Goal: Task Accomplishment & Management: Complete application form

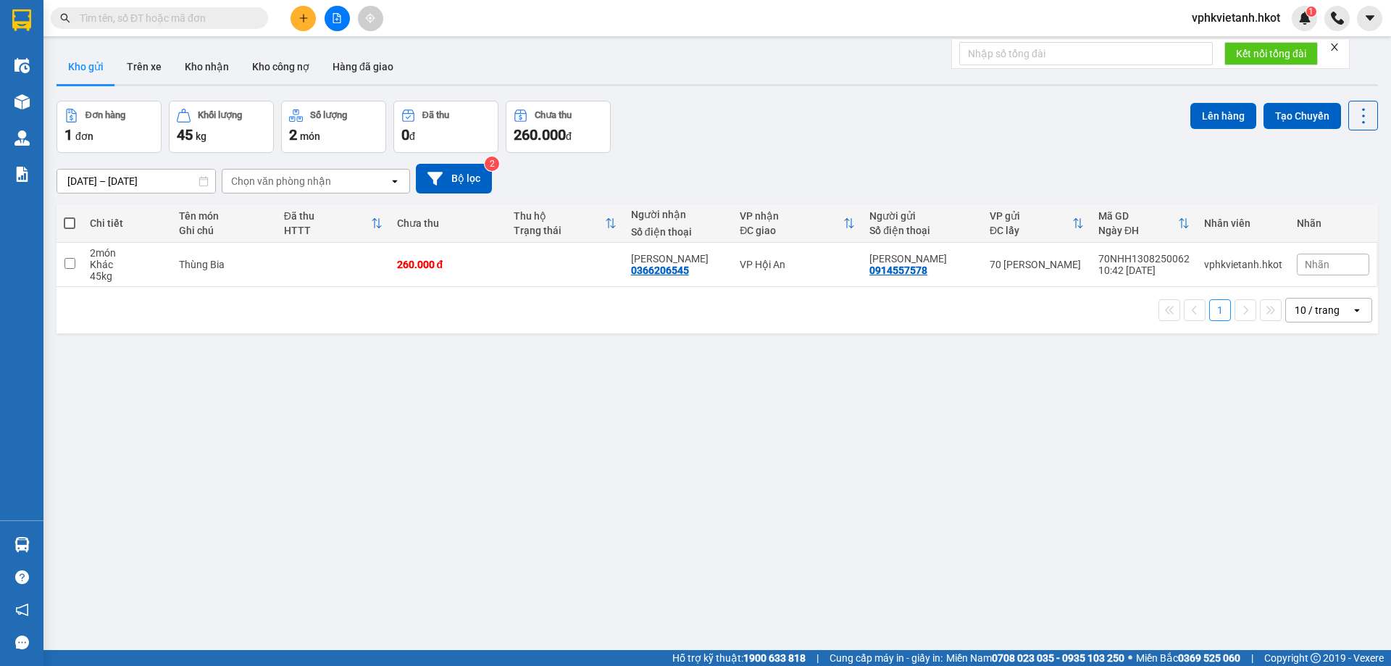
click at [298, 20] on icon "plus" at bounding box center [303, 18] width 10 height 10
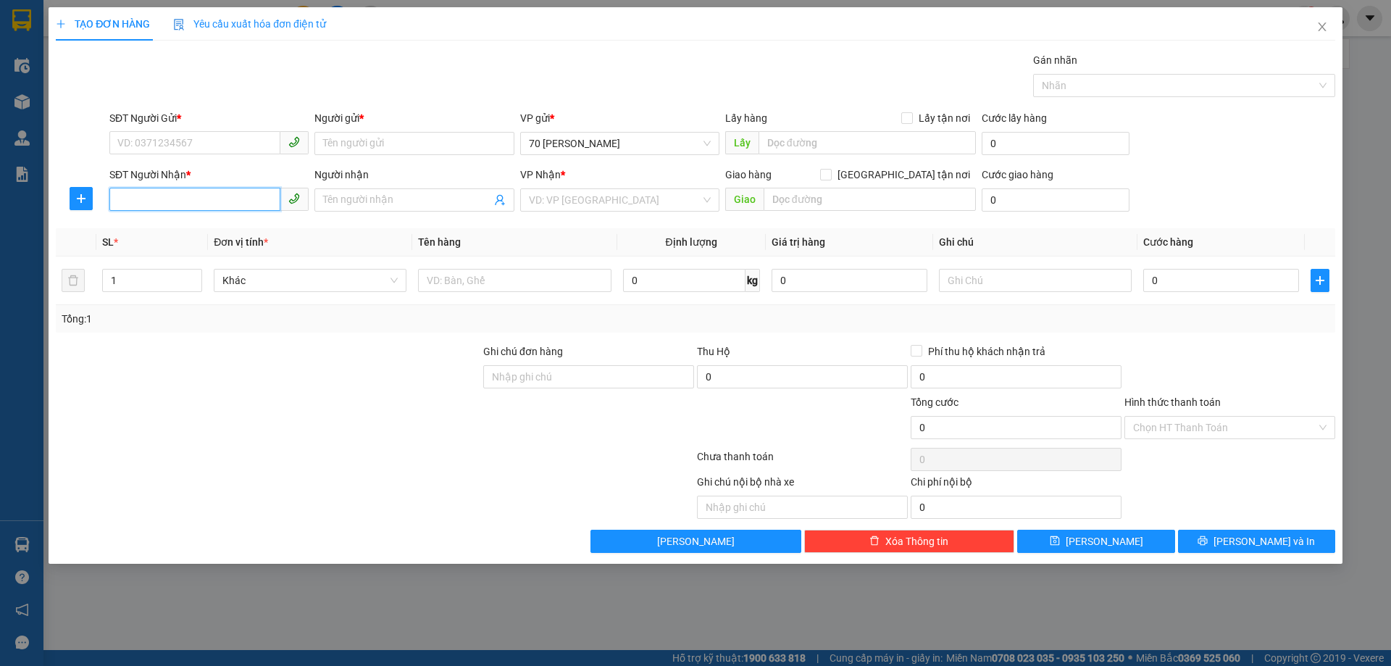
click at [224, 204] on input "SĐT Người Nhận *" at bounding box center [194, 199] width 171 height 23
click at [403, 205] on input "Người nhận" at bounding box center [406, 200] width 167 height 16
type input "Sindu"
click at [226, 206] on input "SĐT Người Nhận *" at bounding box center [194, 199] width 171 height 23
type input "918500123400"
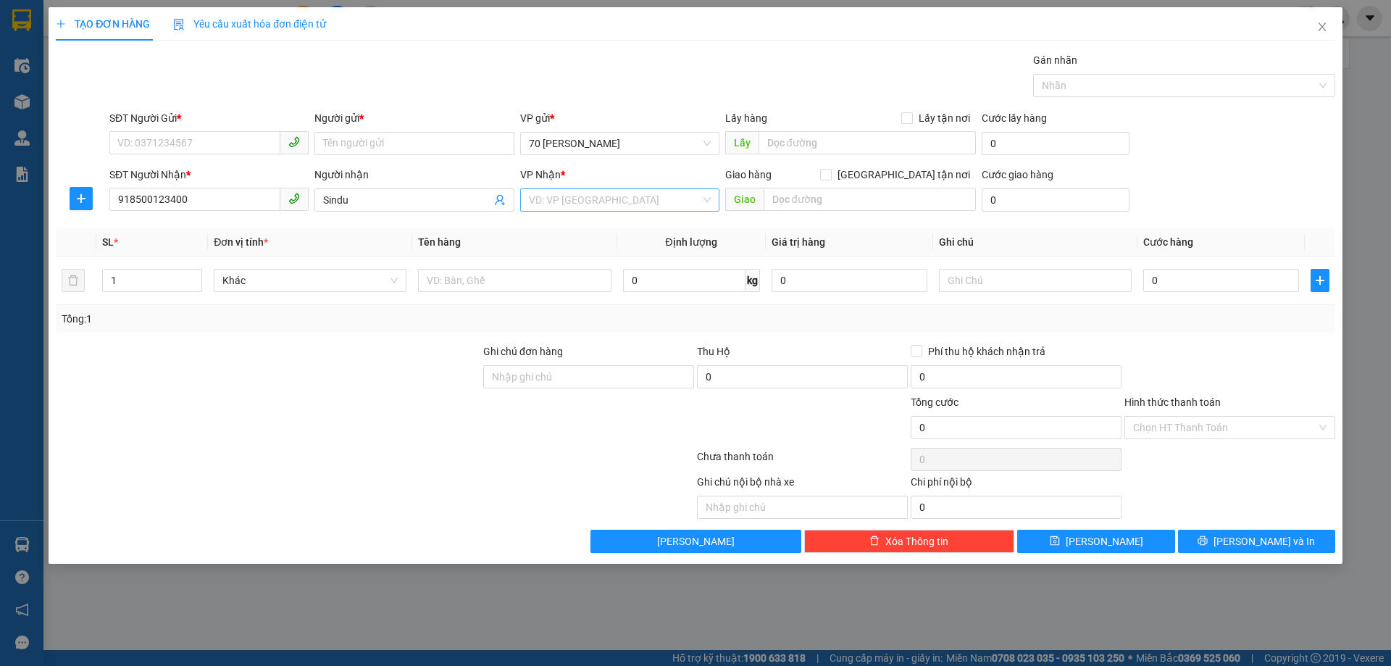
click at [569, 196] on input "search" at bounding box center [615, 200] width 172 height 22
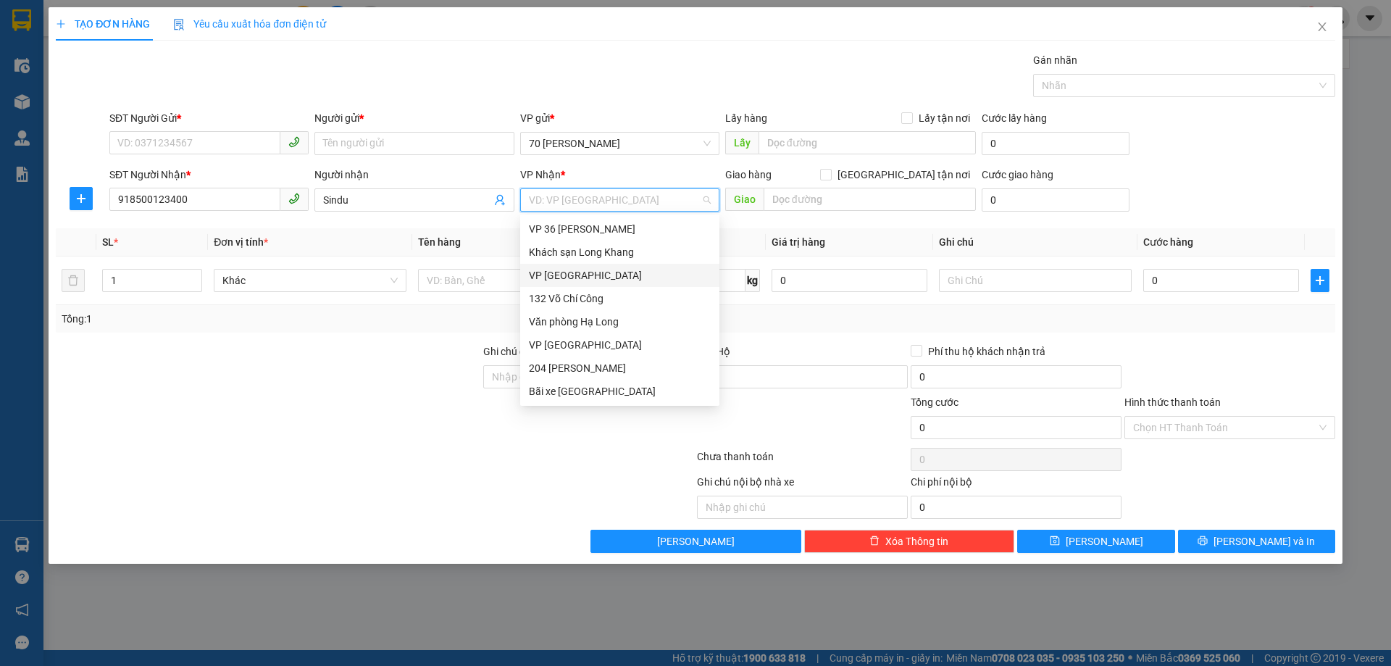
type input "6"
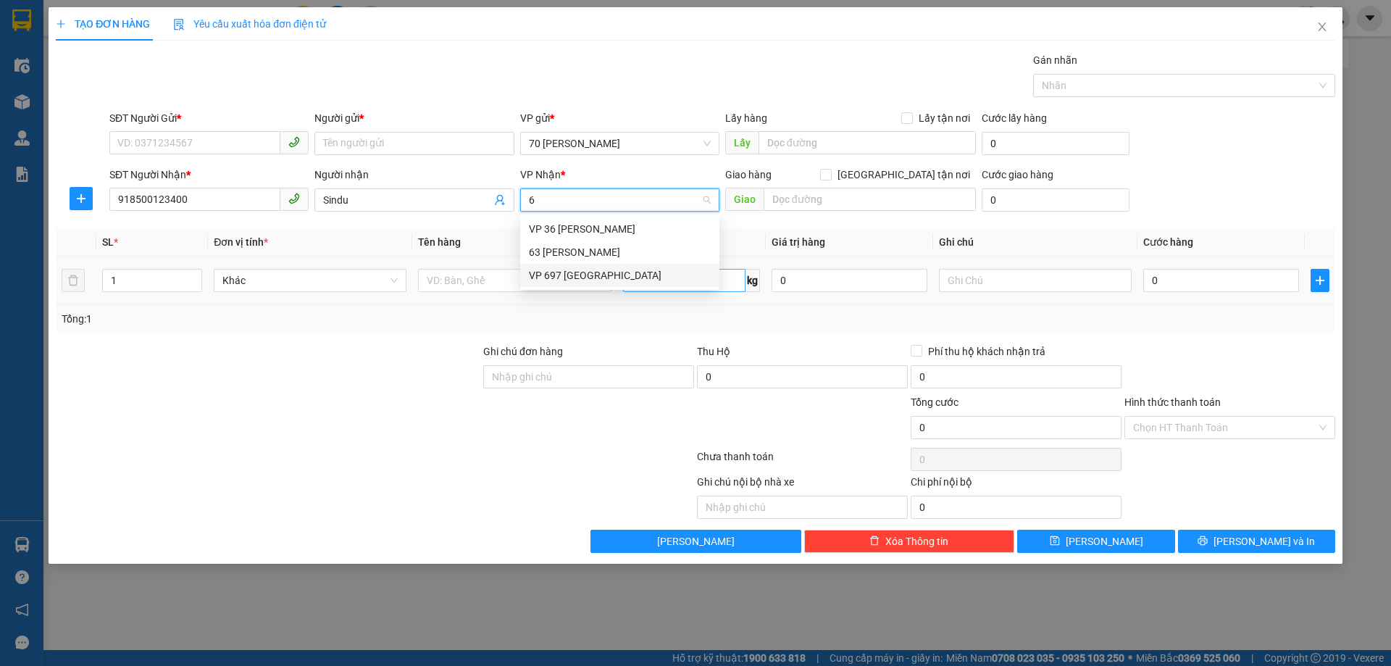
click at [627, 281] on div "VP 697 [GEOGRAPHIC_DATA]" at bounding box center [620, 275] width 182 height 16
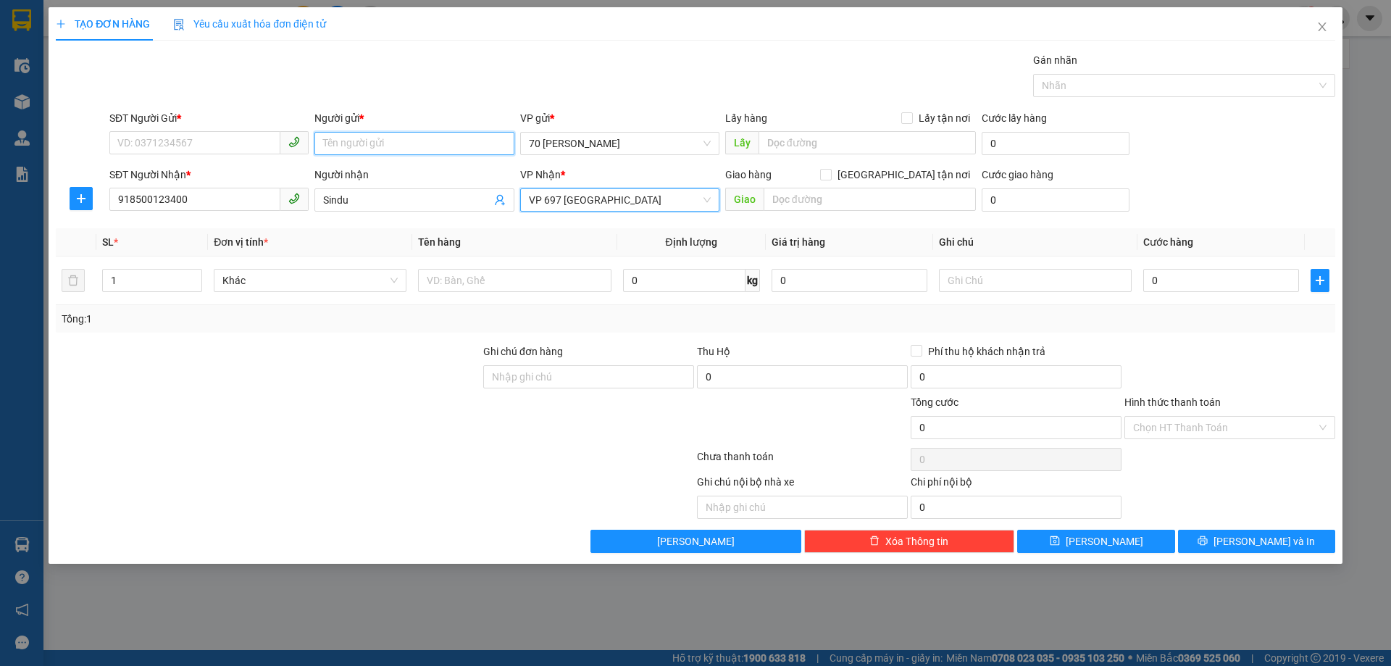
click at [335, 143] on input "Người gửi *" at bounding box center [413, 143] width 199 height 23
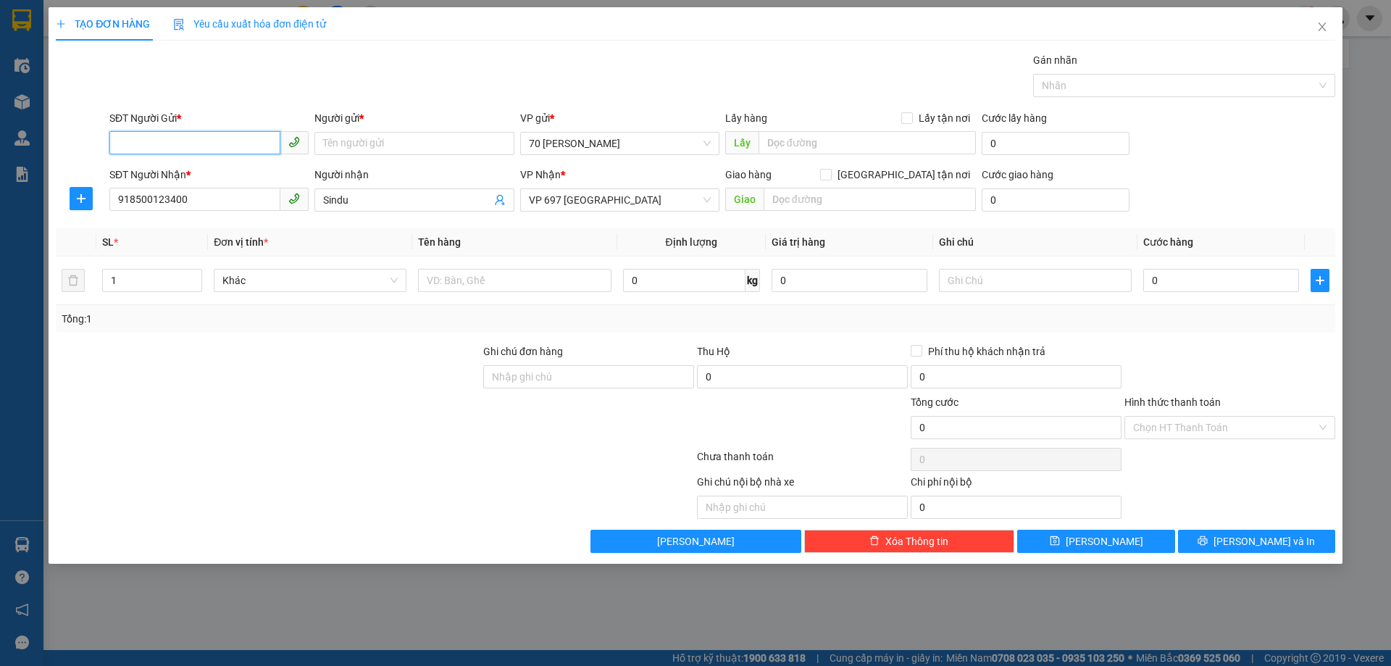
click at [233, 138] on input "SĐT Người Gửi *" at bounding box center [194, 142] width 171 height 23
click at [424, 136] on input "Người gửi *" at bounding box center [413, 143] width 199 height 23
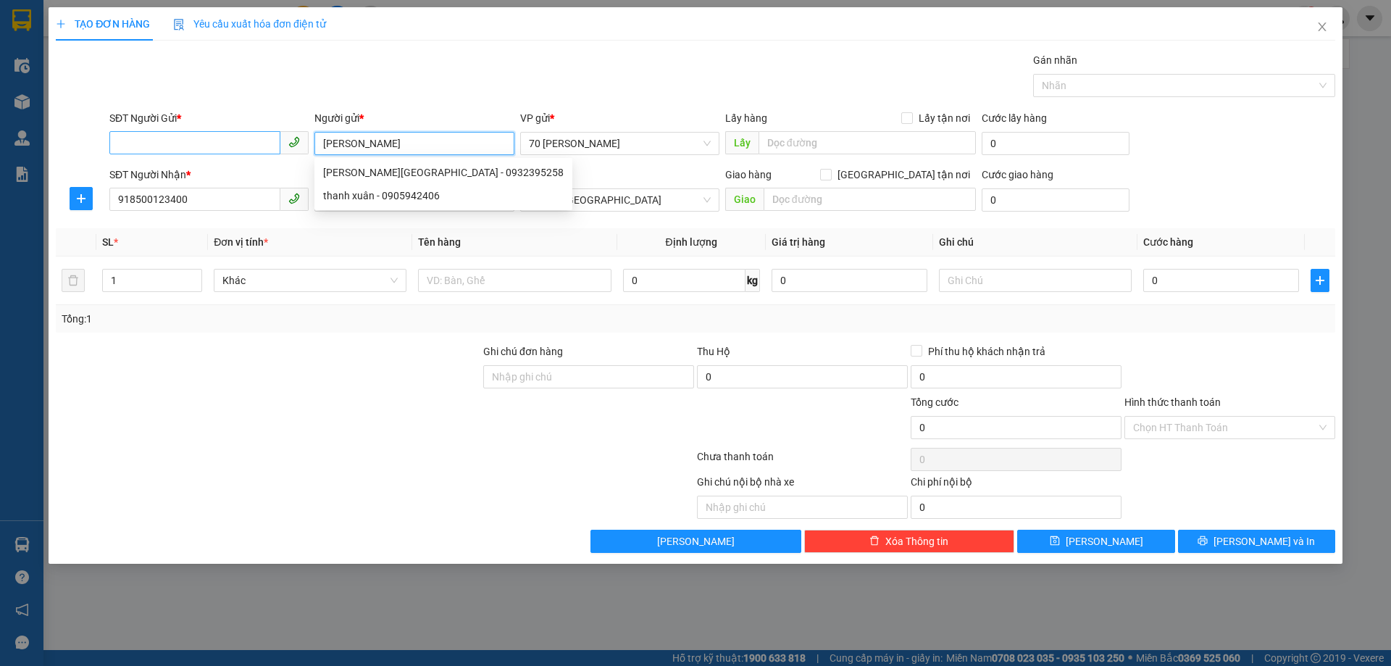
type input "[PERSON_NAME]"
click at [185, 144] on input "SĐT Người Gửi *" at bounding box center [194, 142] width 171 height 23
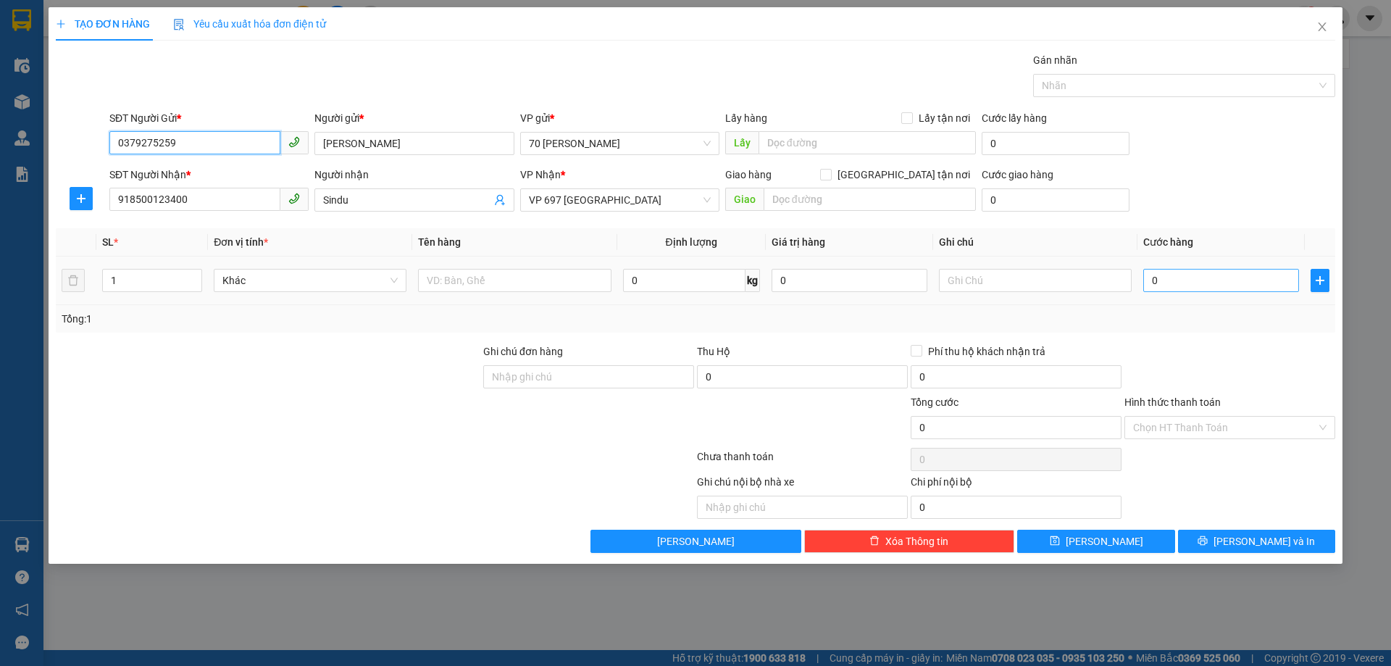
type input "0379275259"
click at [1203, 284] on input "0" at bounding box center [1221, 280] width 156 height 23
type input "5"
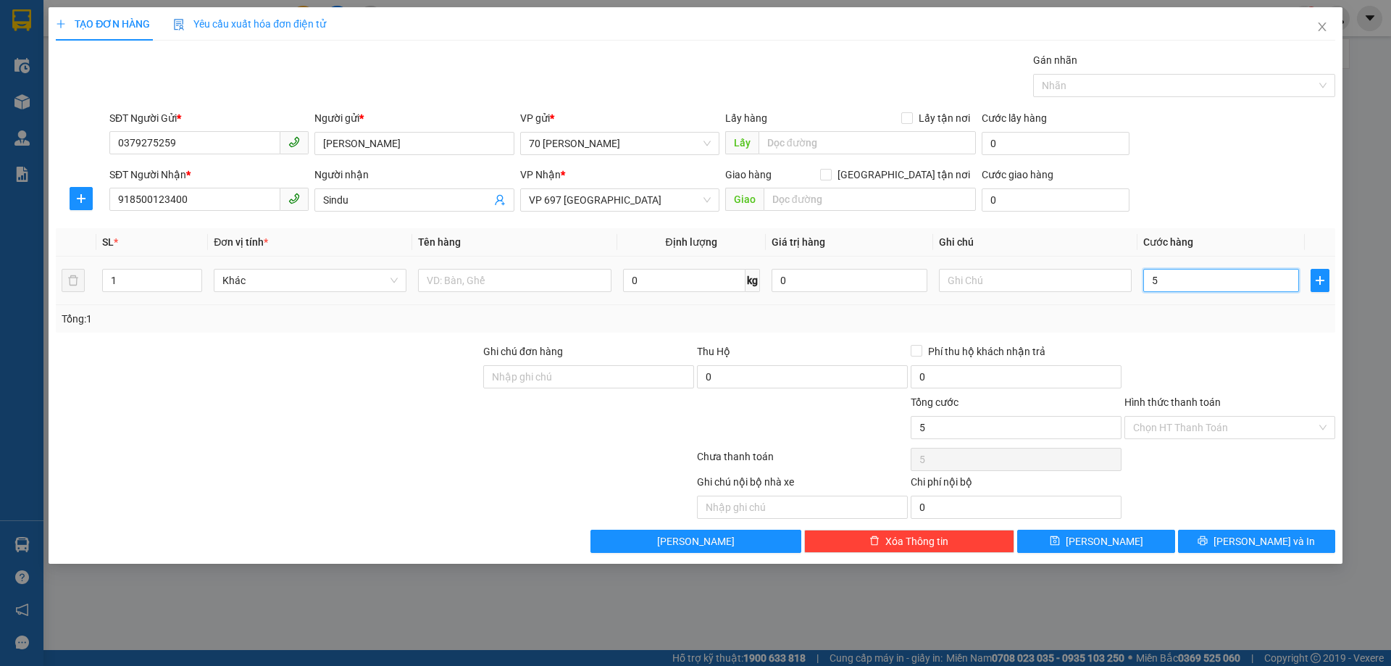
type input "50"
type input "500"
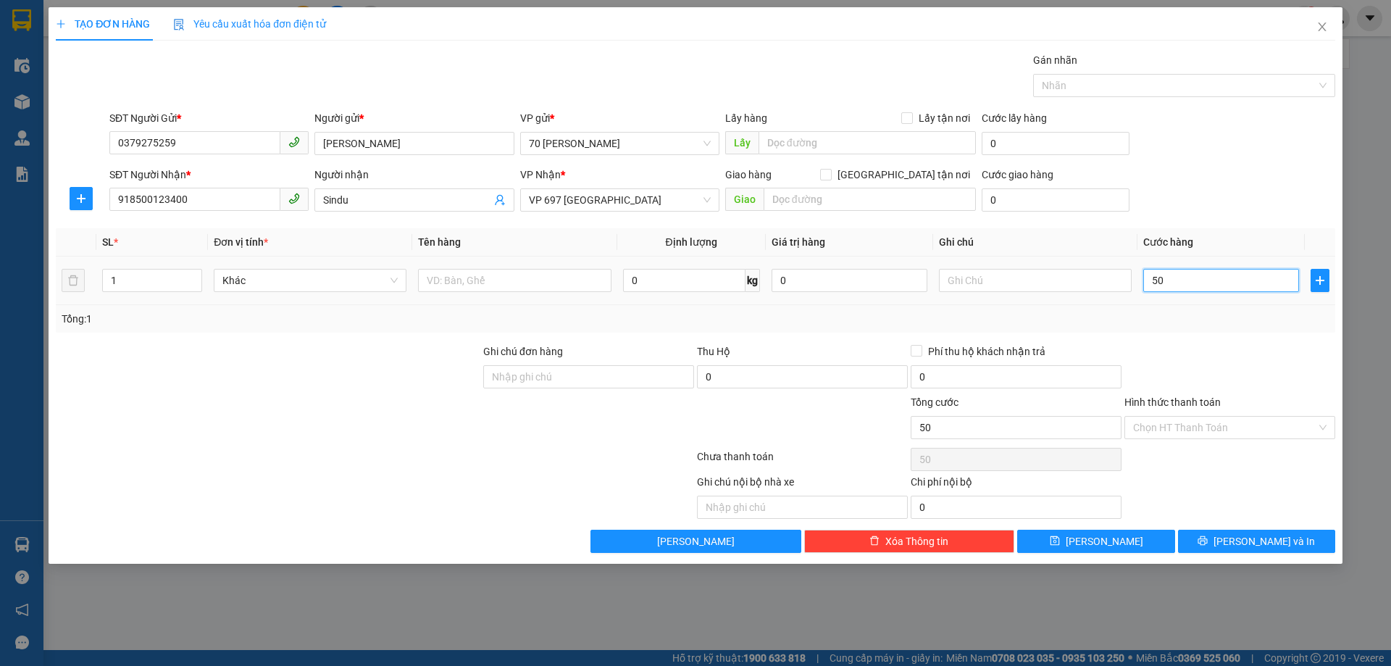
type input "500"
type input "5.000"
type input "50.000"
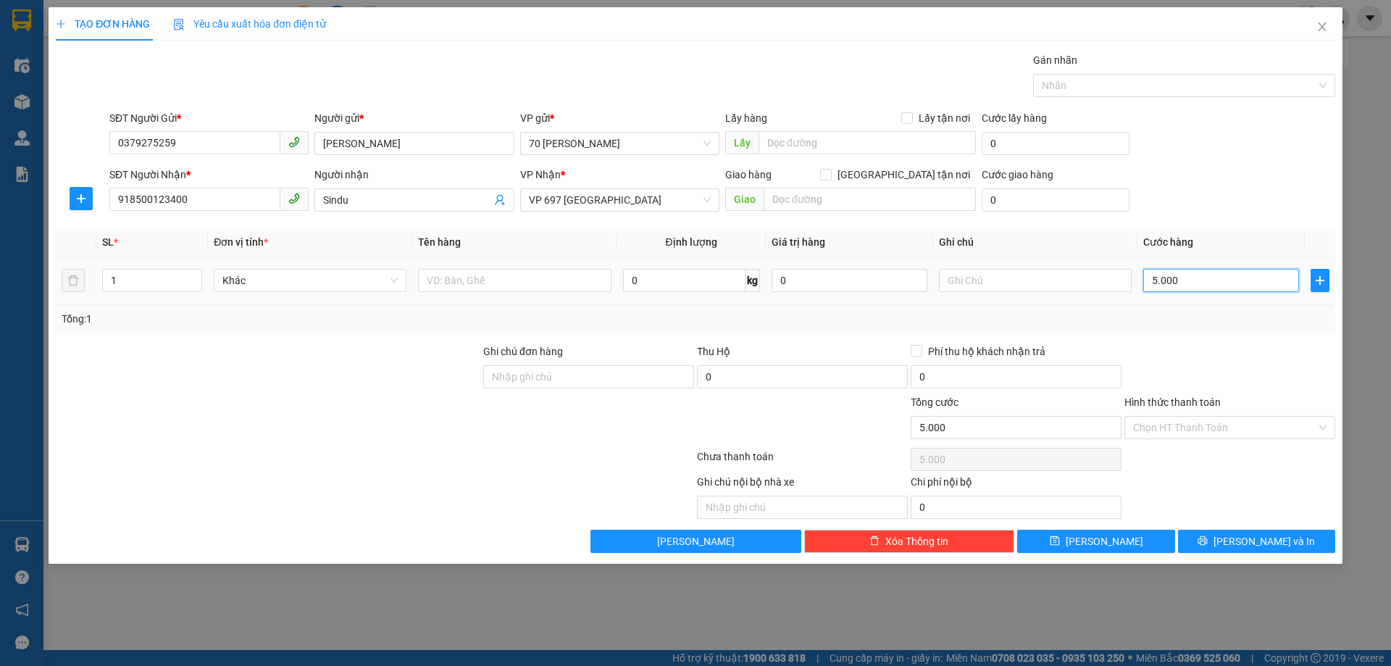
type input "50.000"
click at [1270, 533] on span "[PERSON_NAME] và In" at bounding box center [1263, 541] width 101 height 16
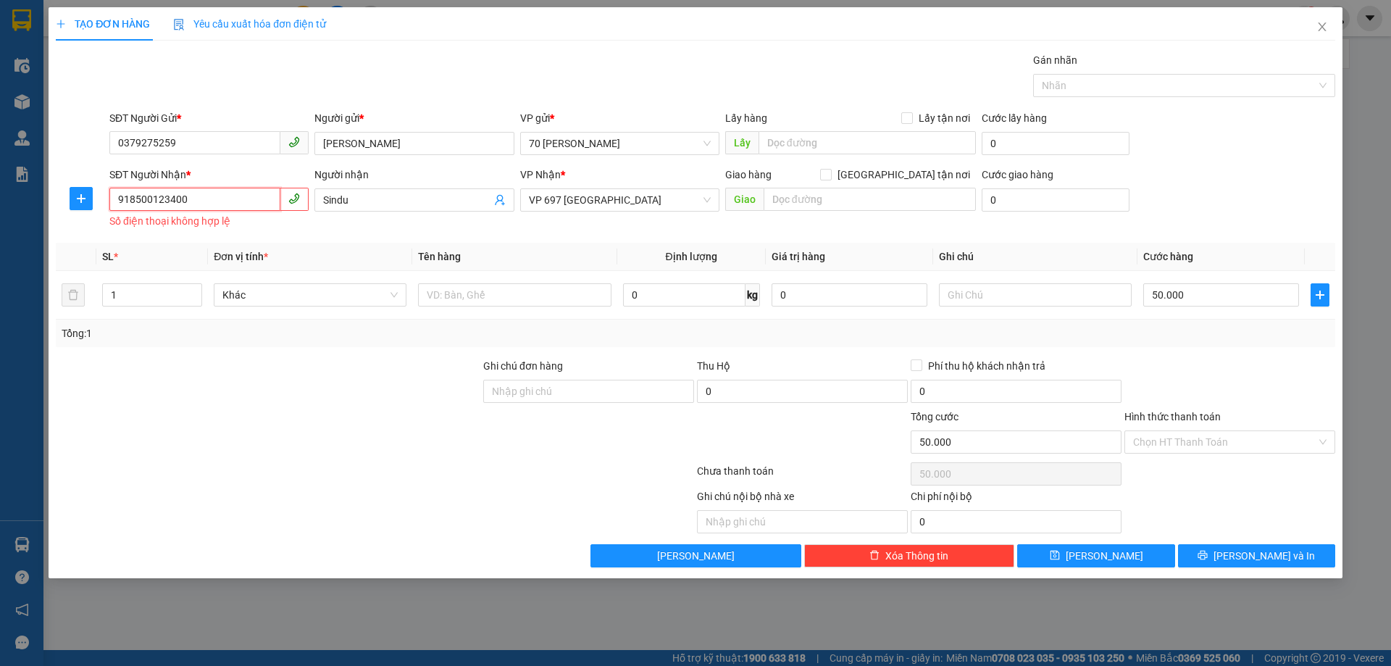
click at [202, 195] on input "918500123400" at bounding box center [194, 199] width 171 height 23
click at [117, 200] on input "918500123400" at bounding box center [194, 199] width 171 height 23
click at [380, 185] on div "Người nhận" at bounding box center [413, 178] width 199 height 22
click at [383, 188] on div "Người nhận" at bounding box center [413, 178] width 199 height 22
click at [388, 194] on input "Sindu" at bounding box center [406, 200] width 167 height 16
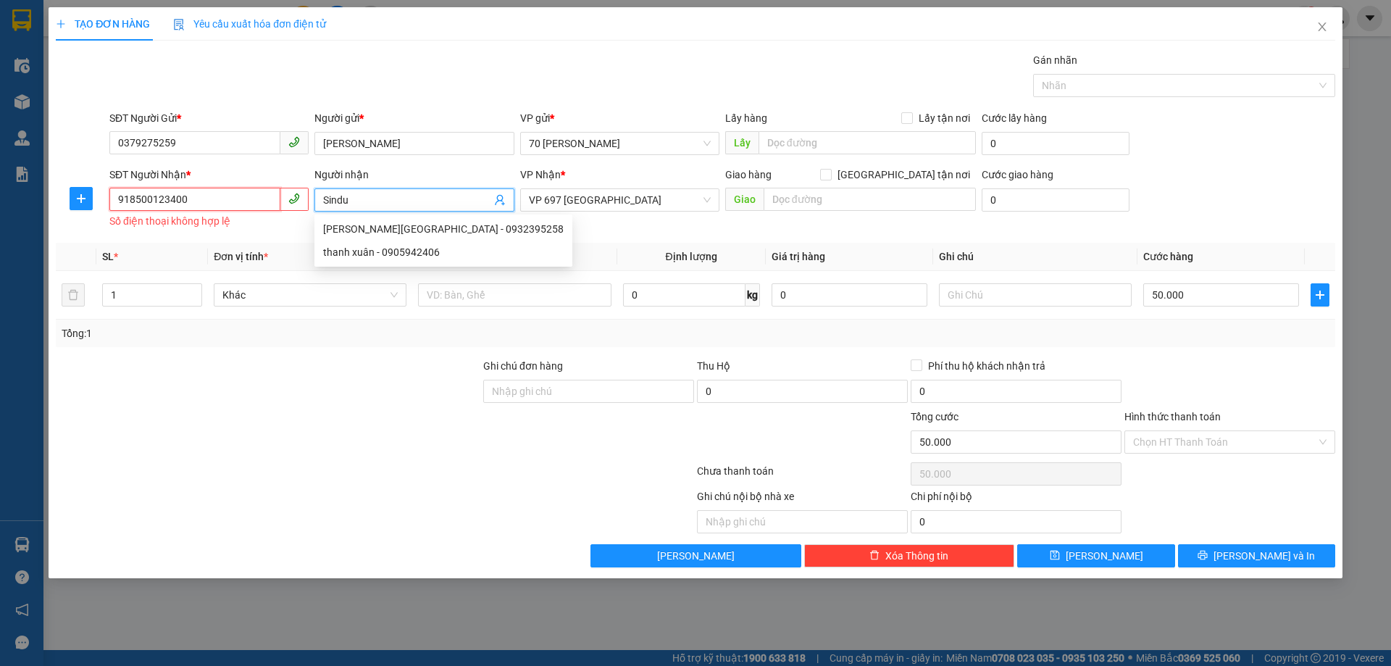
drag, startPoint x: 217, startPoint y: 196, endPoint x: 233, endPoint y: 197, distance: 16.0
click at [216, 197] on input "918500123400" at bounding box center [194, 199] width 171 height 23
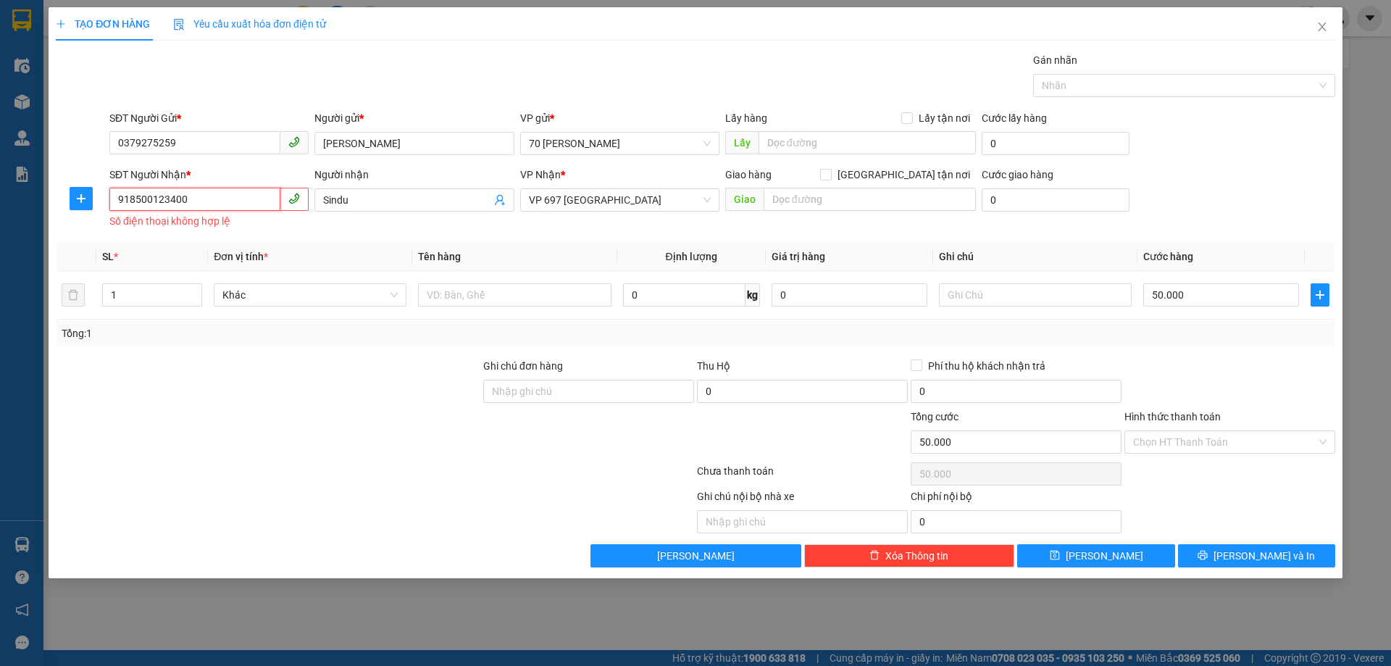
click at [209, 203] on input "918500123400" at bounding box center [194, 199] width 171 height 23
click at [202, 206] on input "918500123400" at bounding box center [194, 199] width 171 height 23
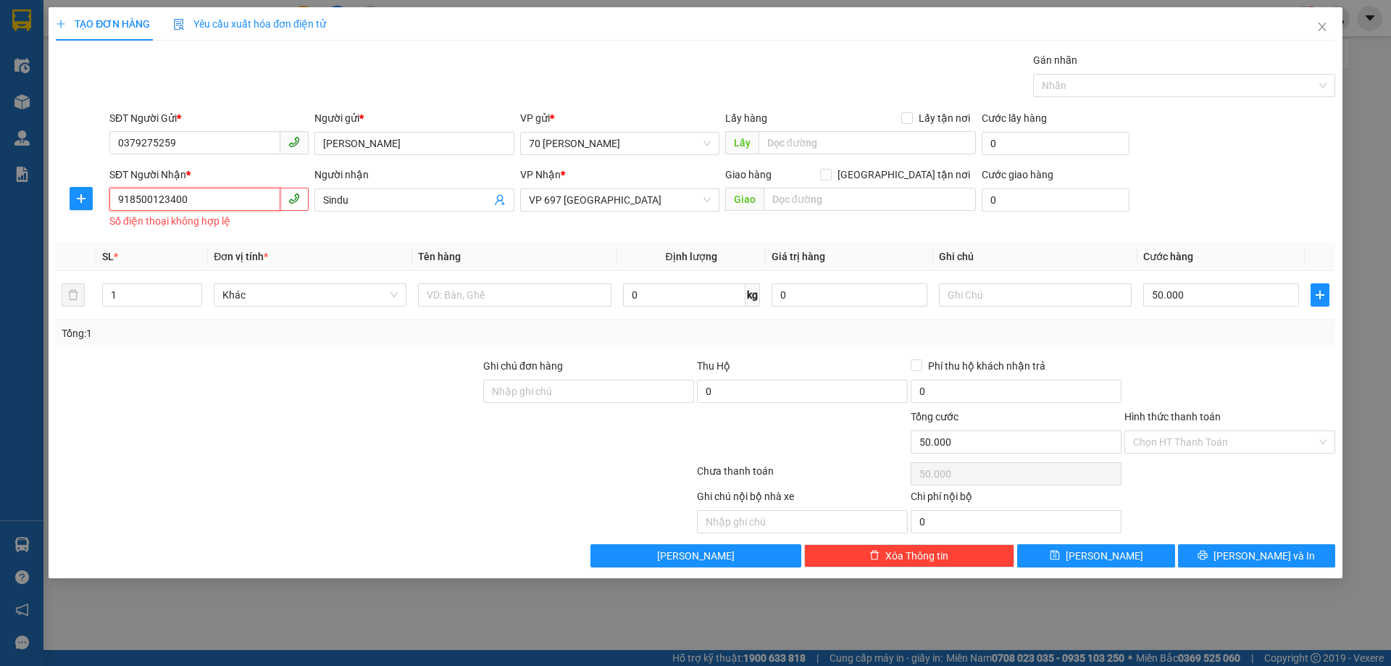
click at [206, 204] on input "918500123400" at bounding box center [194, 199] width 171 height 23
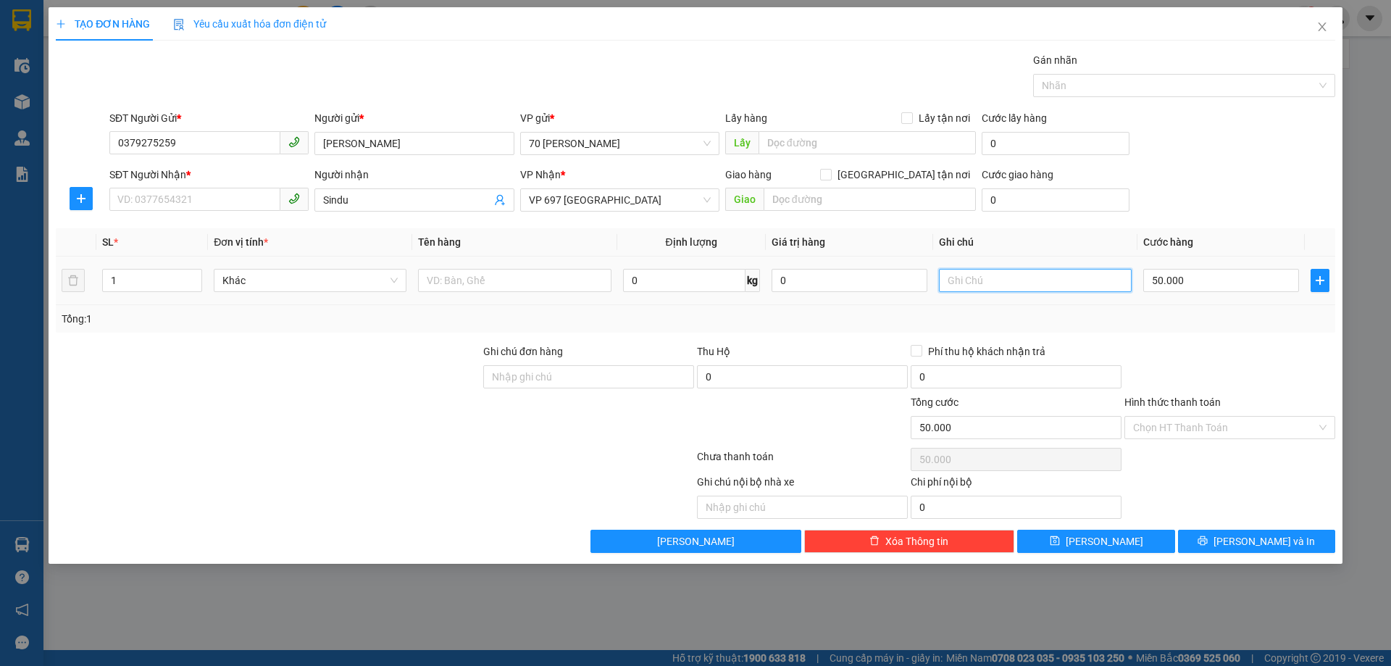
click at [1000, 285] on input "text" at bounding box center [1035, 280] width 193 height 23
paste input "918500123400"
type input "918500123400 s"
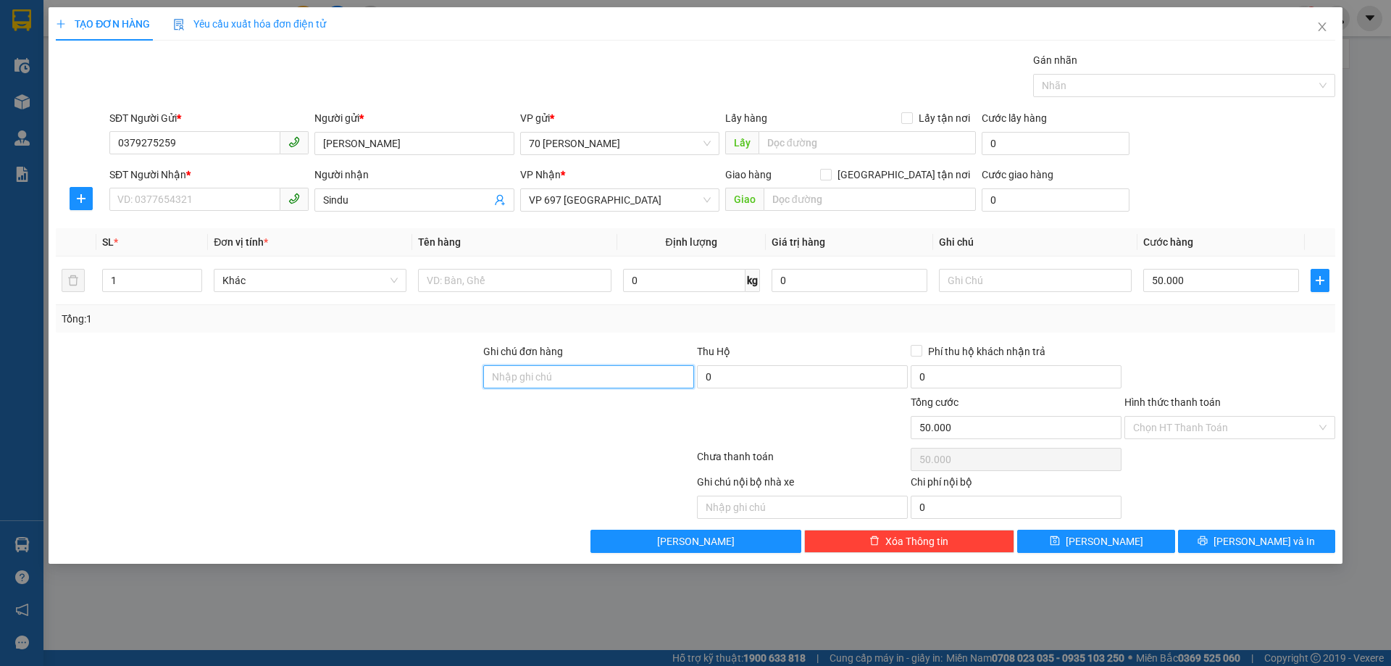
click at [602, 372] on input "Ghi chú đơn hàng" at bounding box center [588, 376] width 211 height 23
click at [220, 143] on input "0379275259" at bounding box center [194, 142] width 171 height 23
click at [624, 390] on div "Ghi chú đơn hàng sđt khách nhận" at bounding box center [588, 368] width 211 height 51
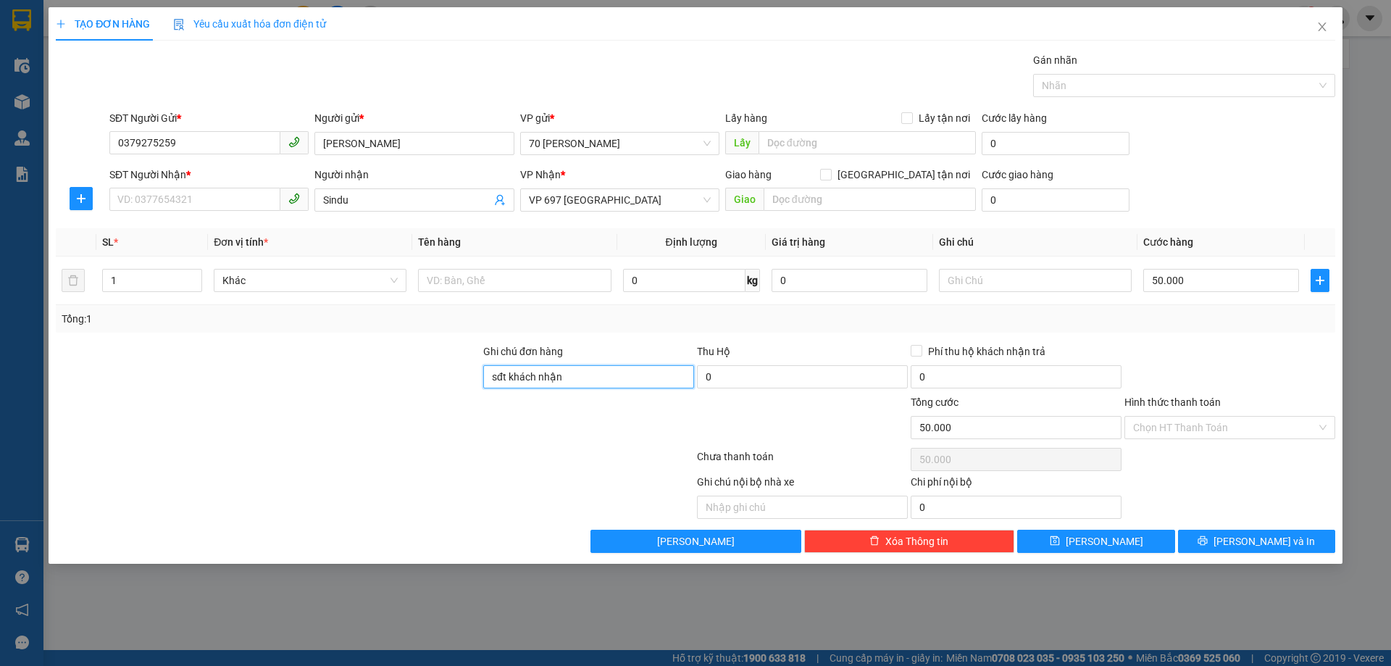
click at [619, 380] on input "sđt khách nhận" at bounding box center [588, 376] width 211 height 23
paste input "918500123400"
type input "sđt khách nhận 918500123400"
click at [193, 140] on input "0379275259" at bounding box center [194, 142] width 171 height 23
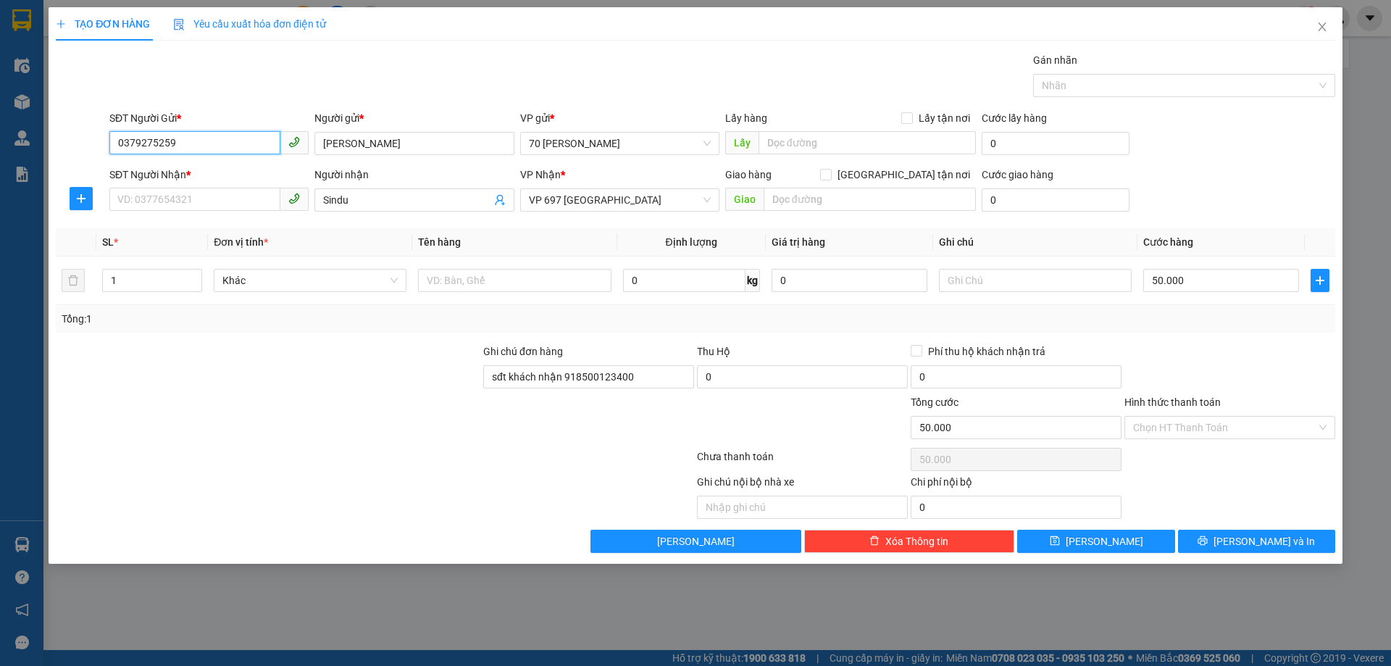
click at [193, 140] on input "0379275259" at bounding box center [194, 142] width 171 height 23
click at [224, 195] on input "SĐT Người Nhận *" at bounding box center [194, 199] width 171 height 23
paste input "0379275259"
type input "0379275259"
click at [1208, 544] on icon "printer" at bounding box center [1202, 540] width 10 height 10
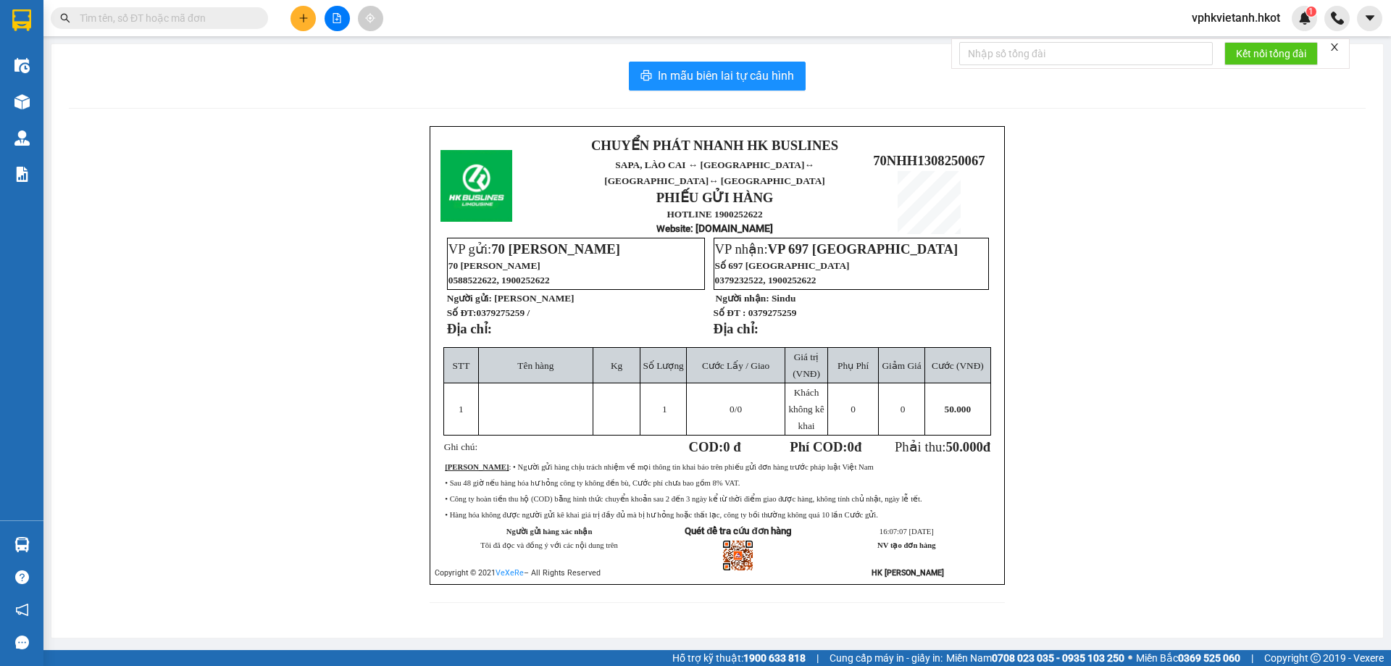
click at [1173, 242] on div "CHUYỂN PHÁT NHANH HK BUSLINES SAPA, [GEOGRAPHIC_DATA] ↔ [GEOGRAPHIC_DATA] ↔ [GE…" at bounding box center [717, 373] width 1297 height 494
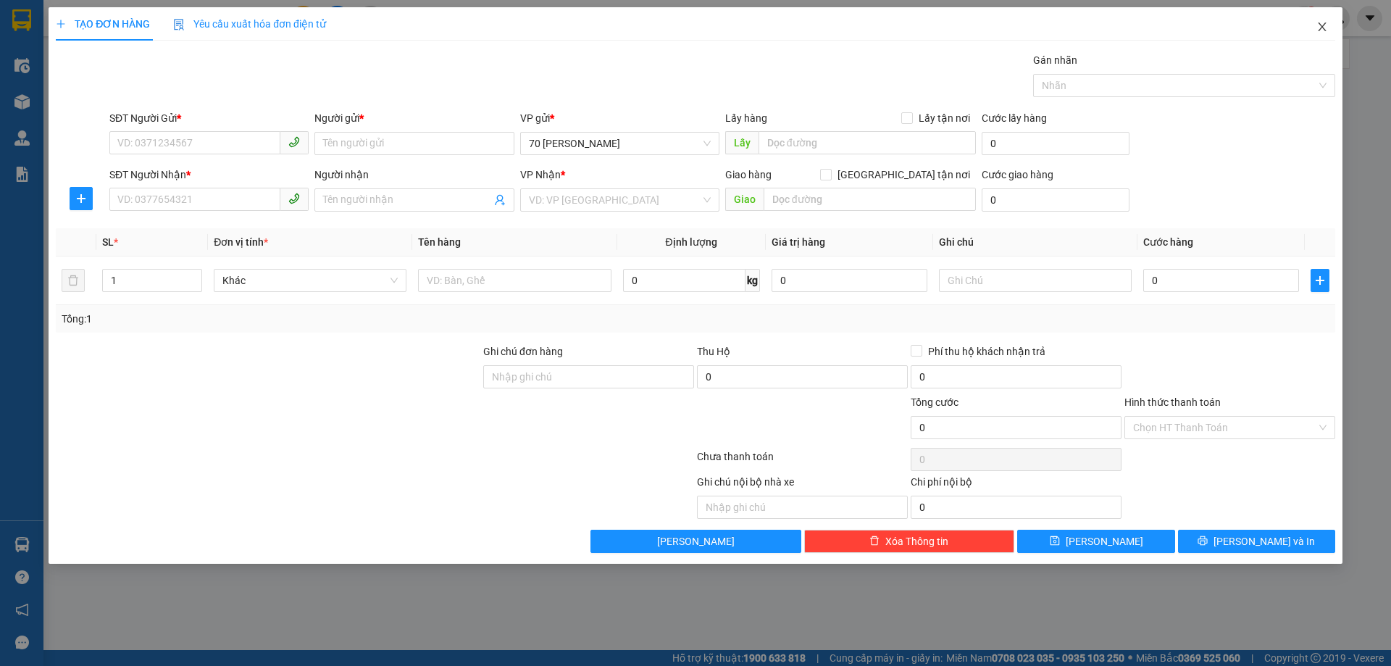
click at [1321, 27] on icon "close" at bounding box center [1322, 26] width 8 height 9
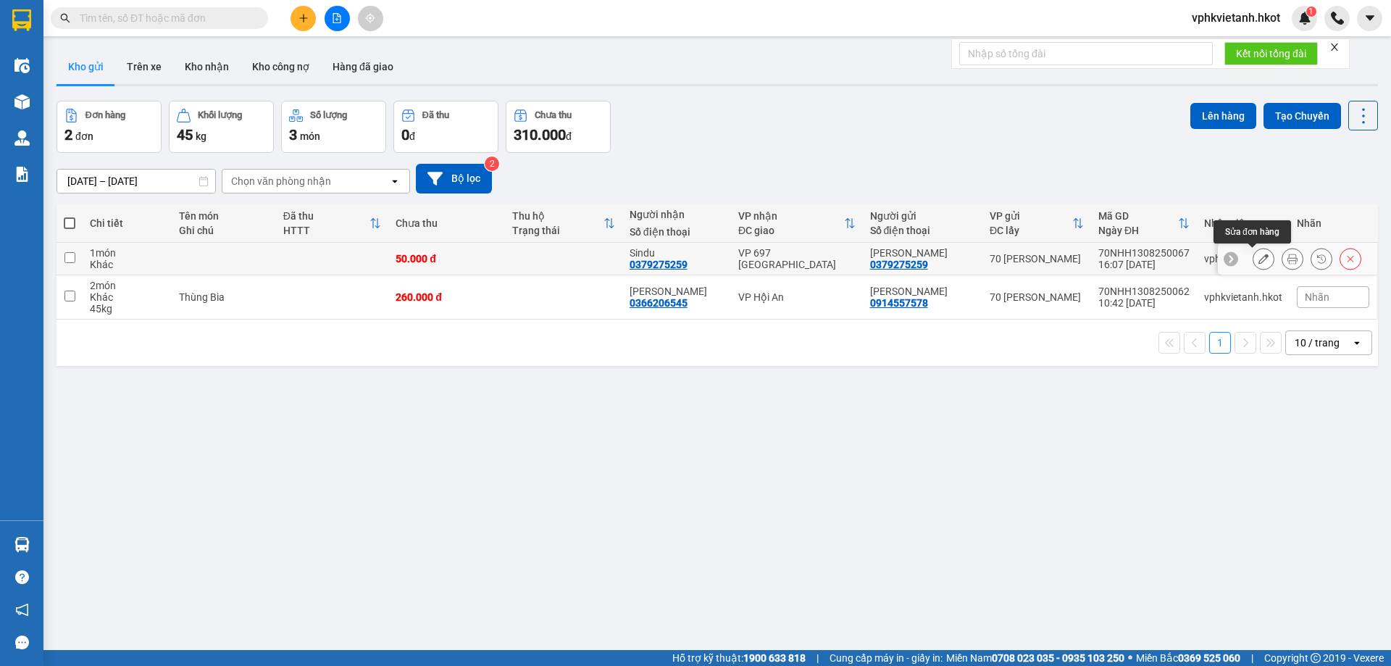
click at [1261, 256] on button at bounding box center [1263, 258] width 20 height 25
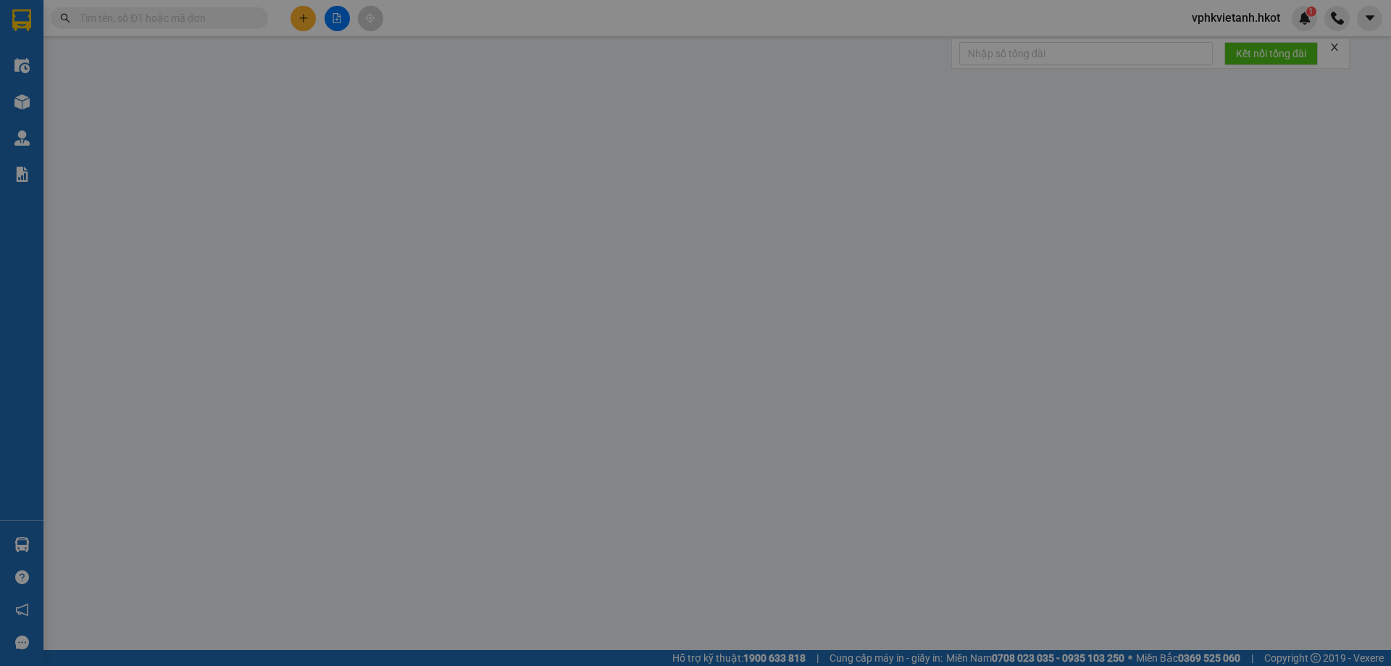
type input "0379275259"
type input "[PERSON_NAME]"
type input "0379275259"
type input "Sindu"
type input "sđt khách nhận 918500123400"
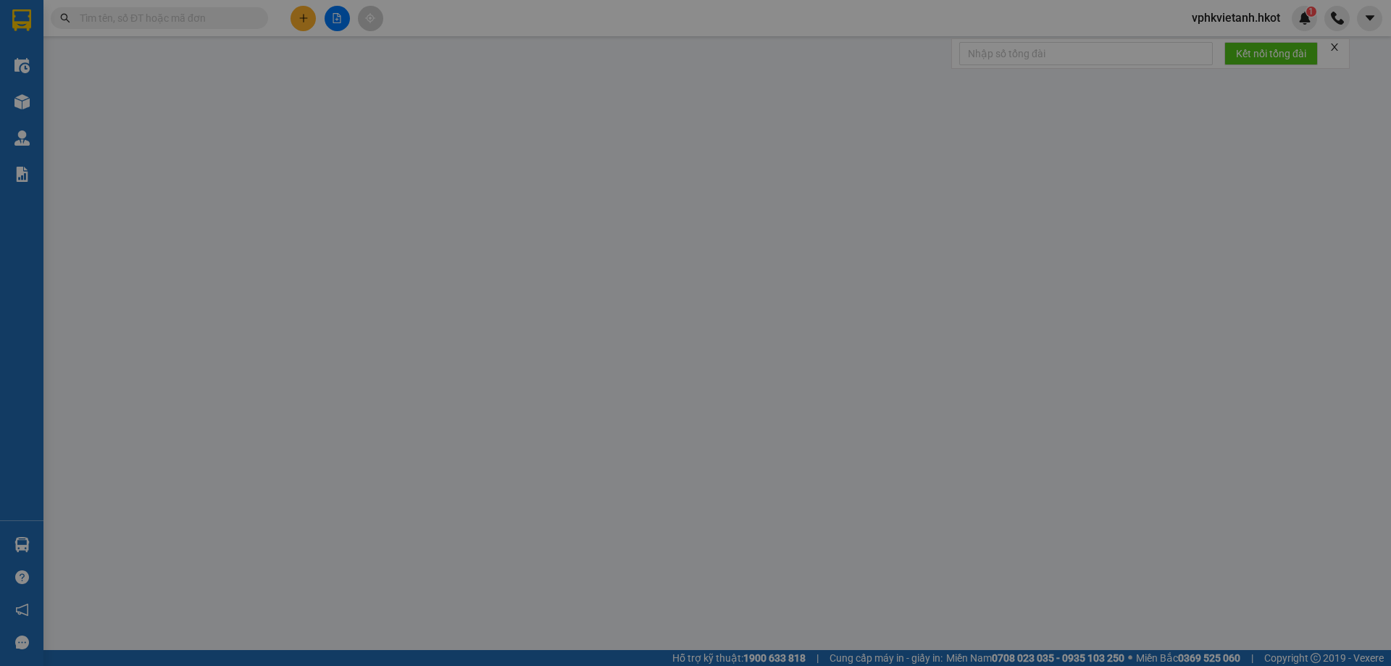
type input "50.000"
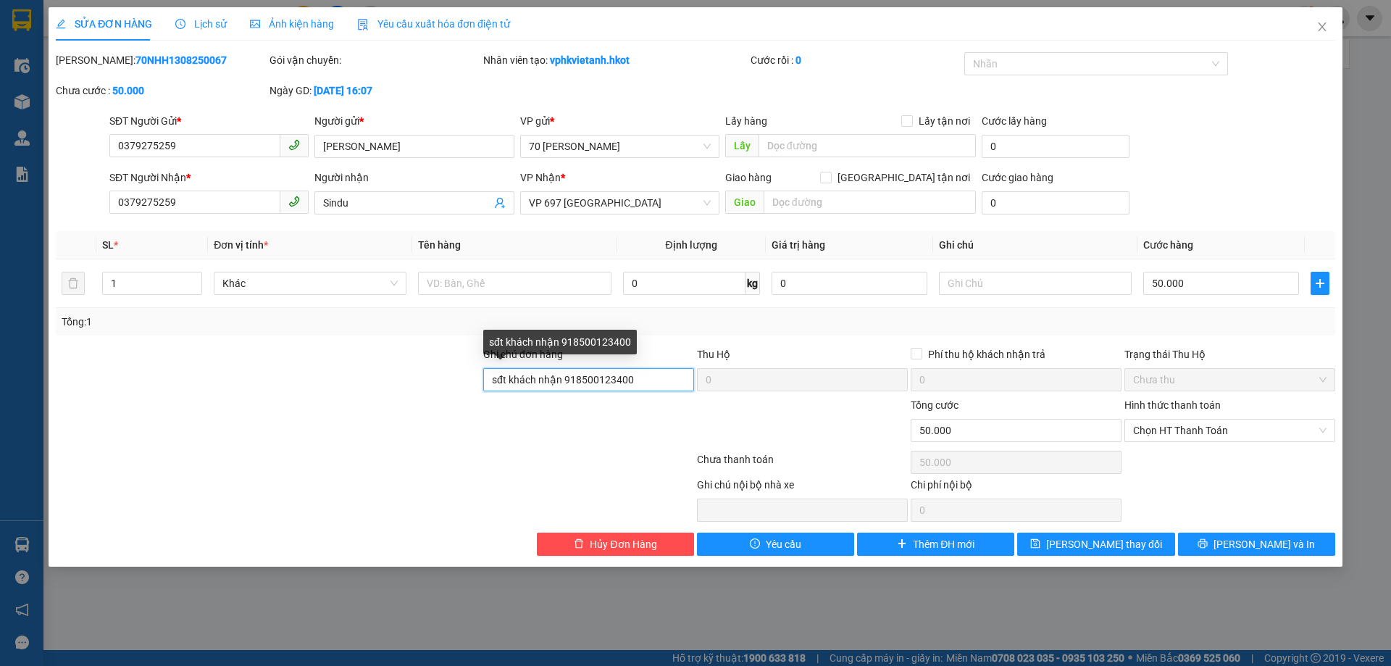
drag, startPoint x: 563, startPoint y: 382, endPoint x: 652, endPoint y: 383, distance: 89.1
click at [652, 383] on input "sđt khách nhận 918500123400" at bounding box center [588, 379] width 211 height 23
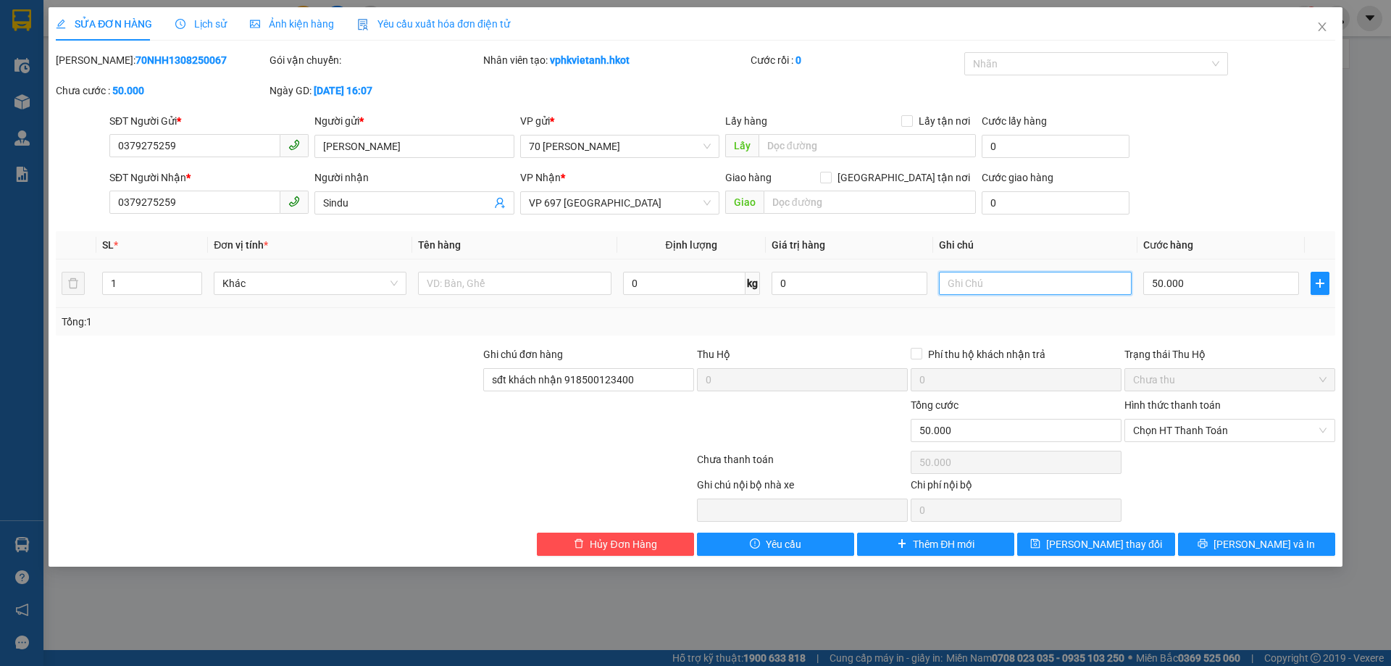
click at [978, 276] on input "text" at bounding box center [1035, 283] width 193 height 23
click at [972, 285] on input "v" at bounding box center [1035, 283] width 193 height 23
paste input "918500123400"
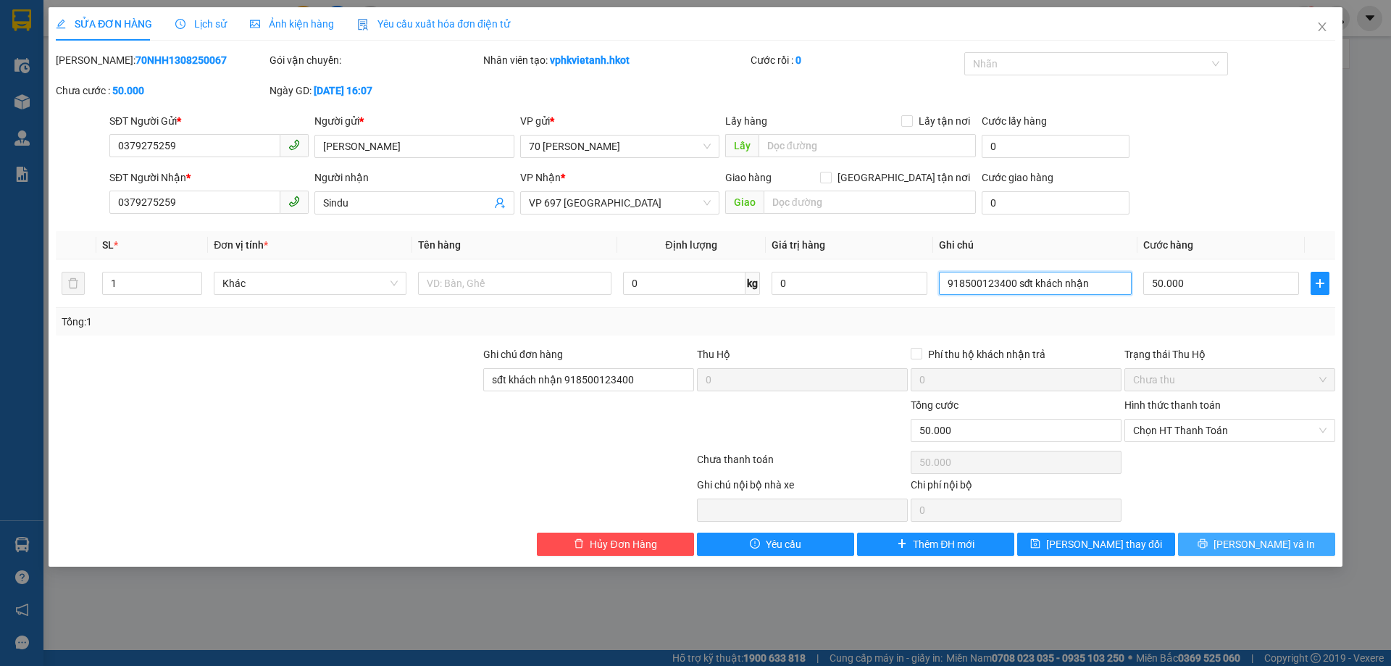
type input "918500123400 sđt khách nhận"
click at [1278, 548] on span "[PERSON_NAME] và In" at bounding box center [1263, 544] width 101 height 16
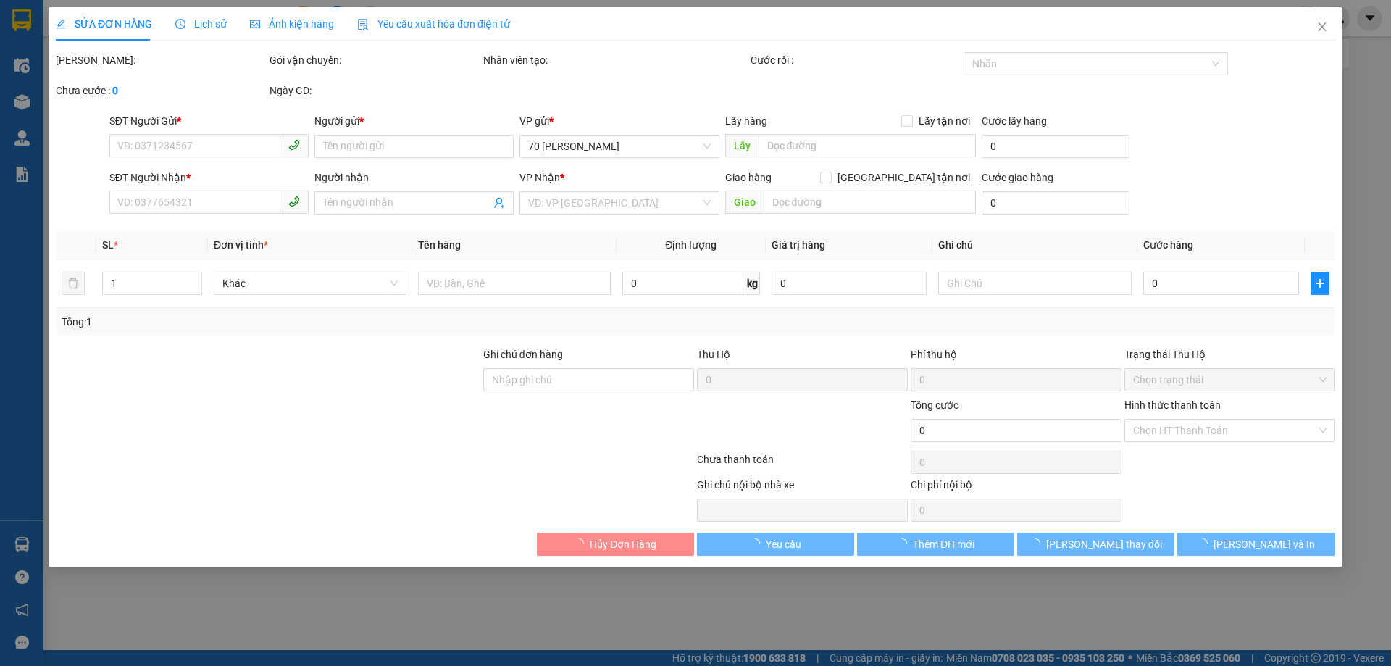
type input "0379275259"
type input "[PERSON_NAME]"
type input "0379275259"
type input "Sindu"
type input "sđt khách nhận 918500123400"
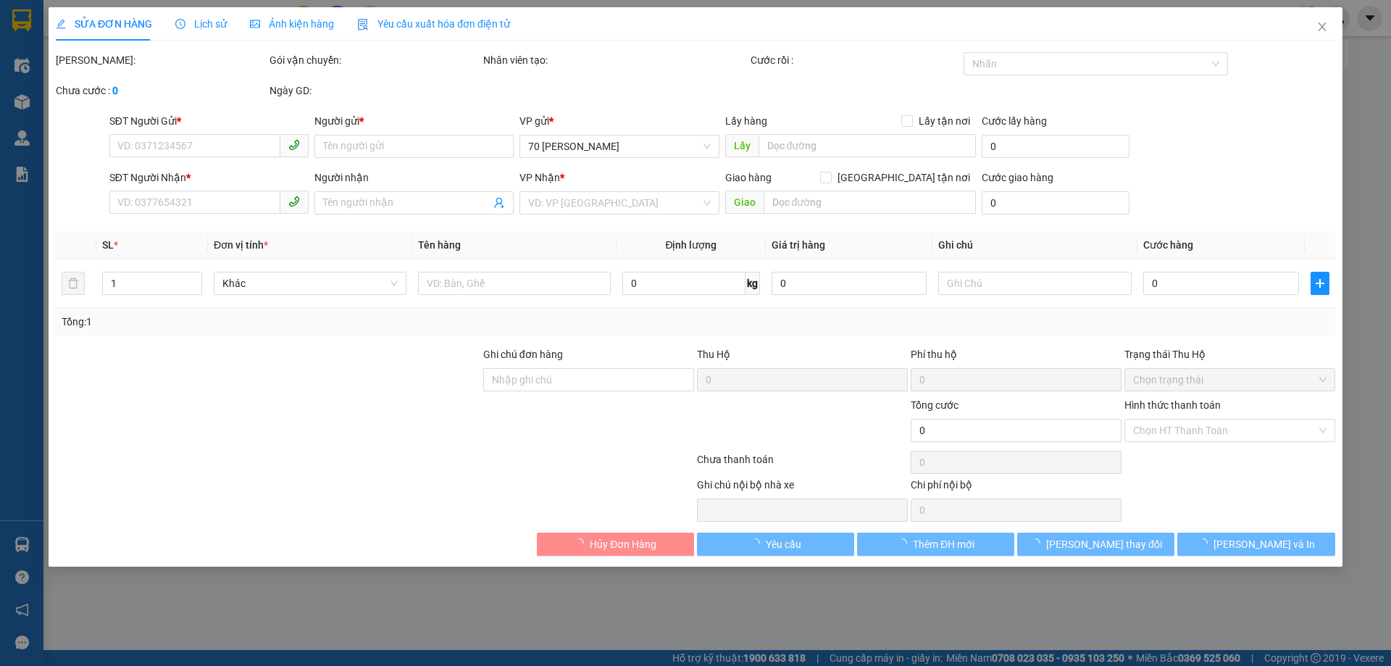
type input "50.000"
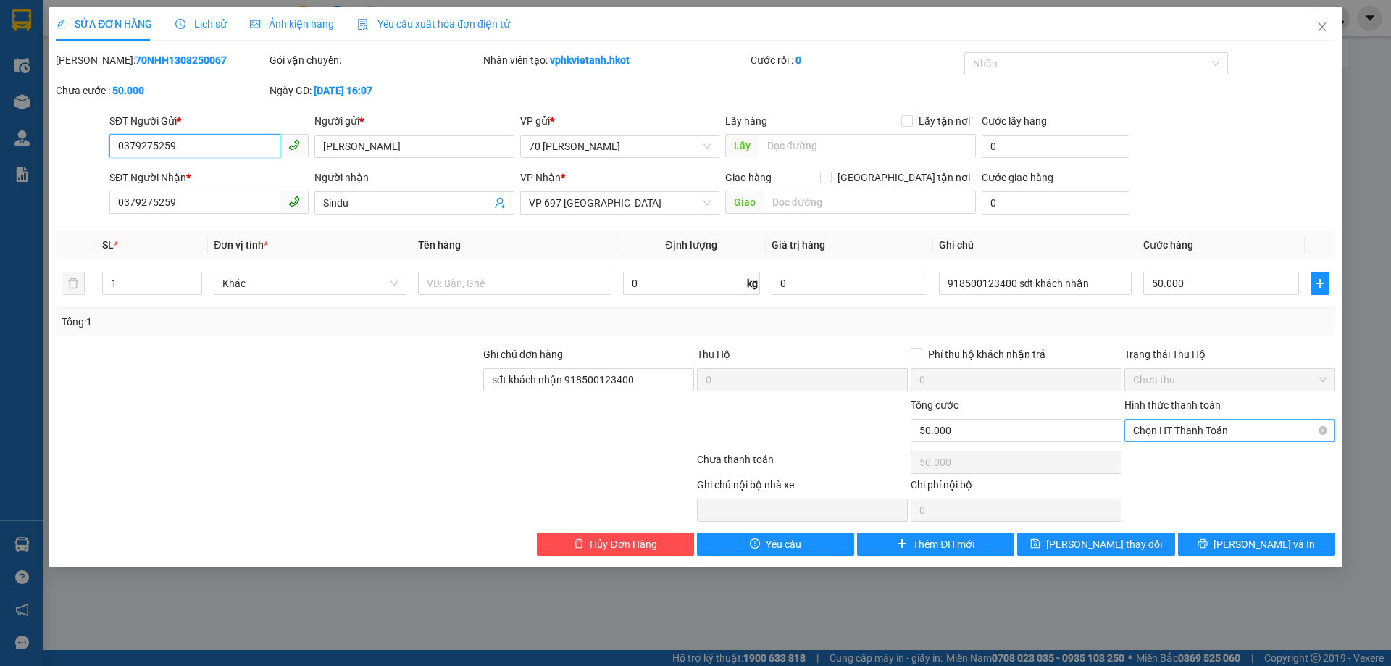
click at [1219, 437] on span "Chọn HT Thanh Toán" at bounding box center [1229, 430] width 193 height 22
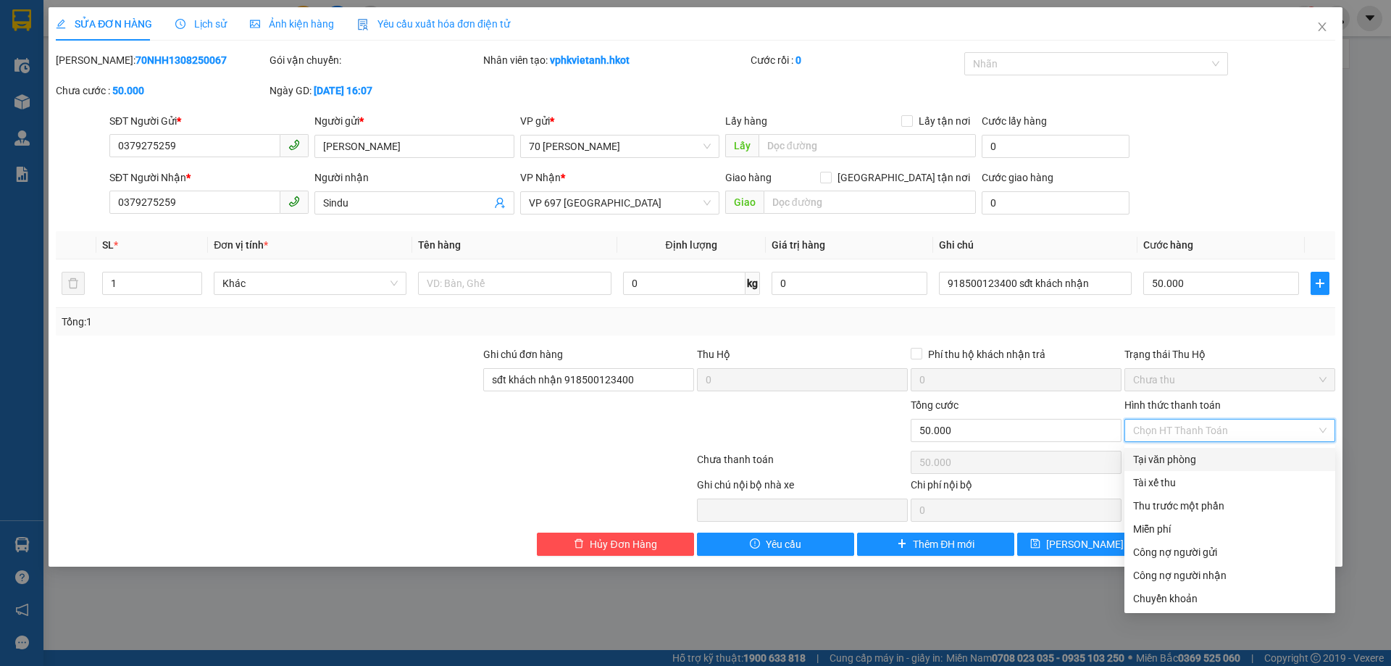
click at [1196, 466] on div "Tại văn phòng" at bounding box center [1229, 459] width 193 height 16
type input "0"
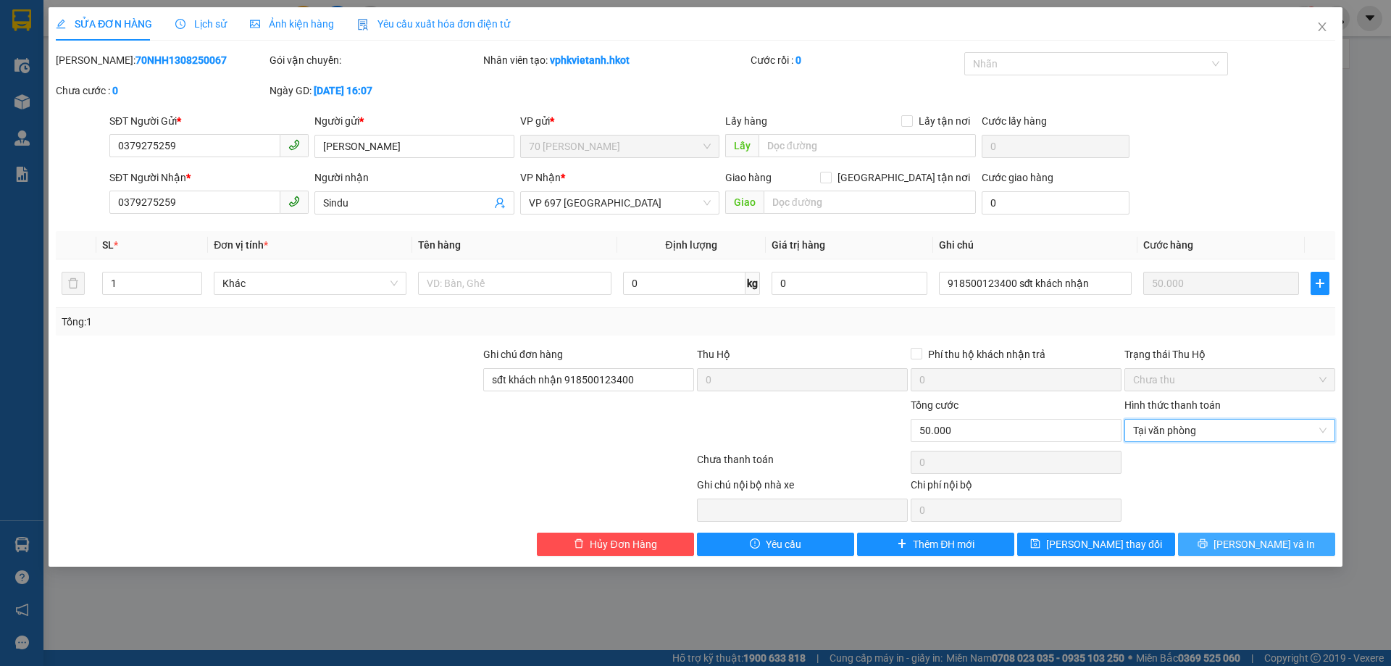
click at [1262, 544] on span "[PERSON_NAME] và In" at bounding box center [1263, 544] width 101 height 16
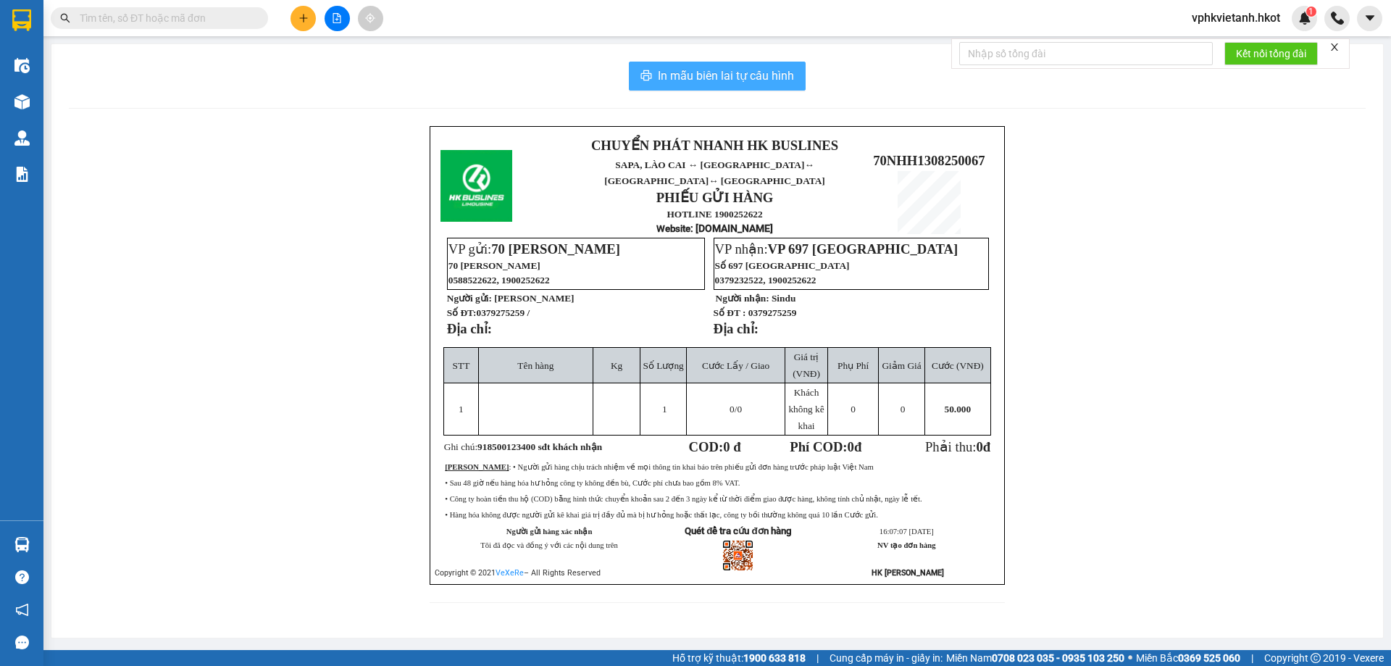
click at [685, 76] on span "In mẫu biên lai tự cấu hình" at bounding box center [726, 76] width 136 height 18
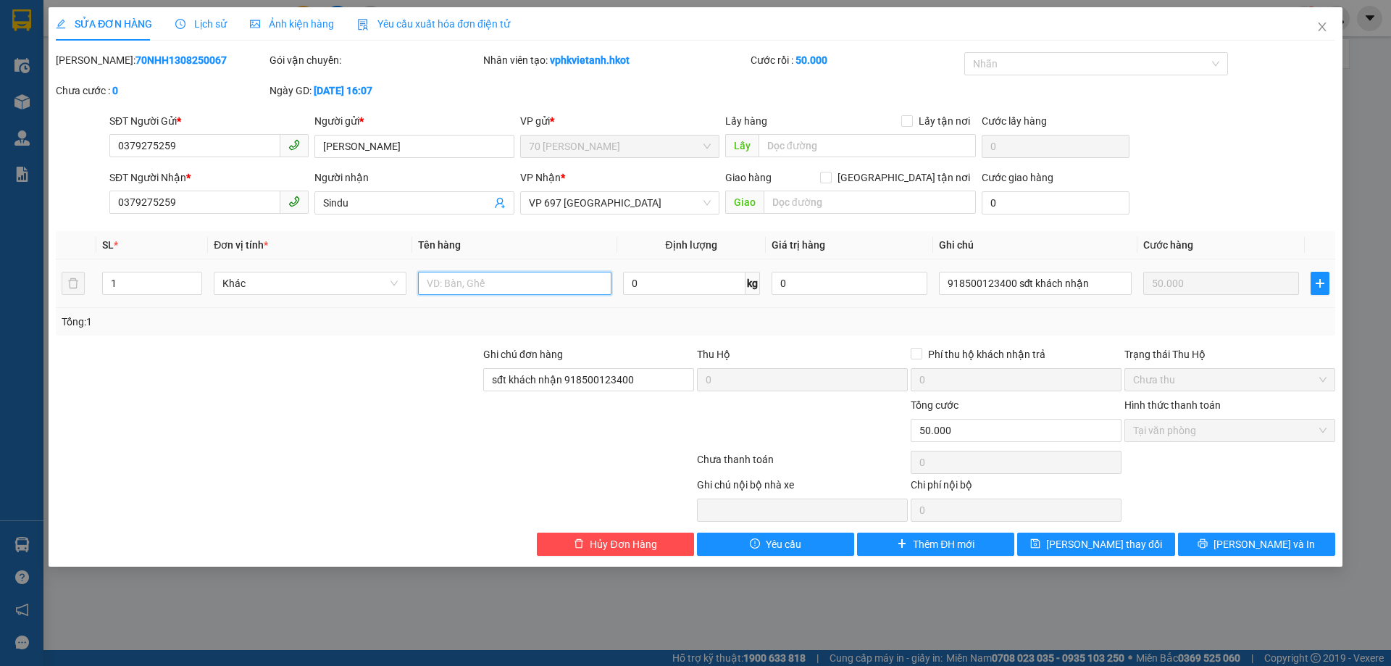
click at [472, 290] on input "text" at bounding box center [514, 283] width 193 height 23
type input "con dấu"
click at [1239, 539] on button "[PERSON_NAME] và In" at bounding box center [1256, 543] width 157 height 23
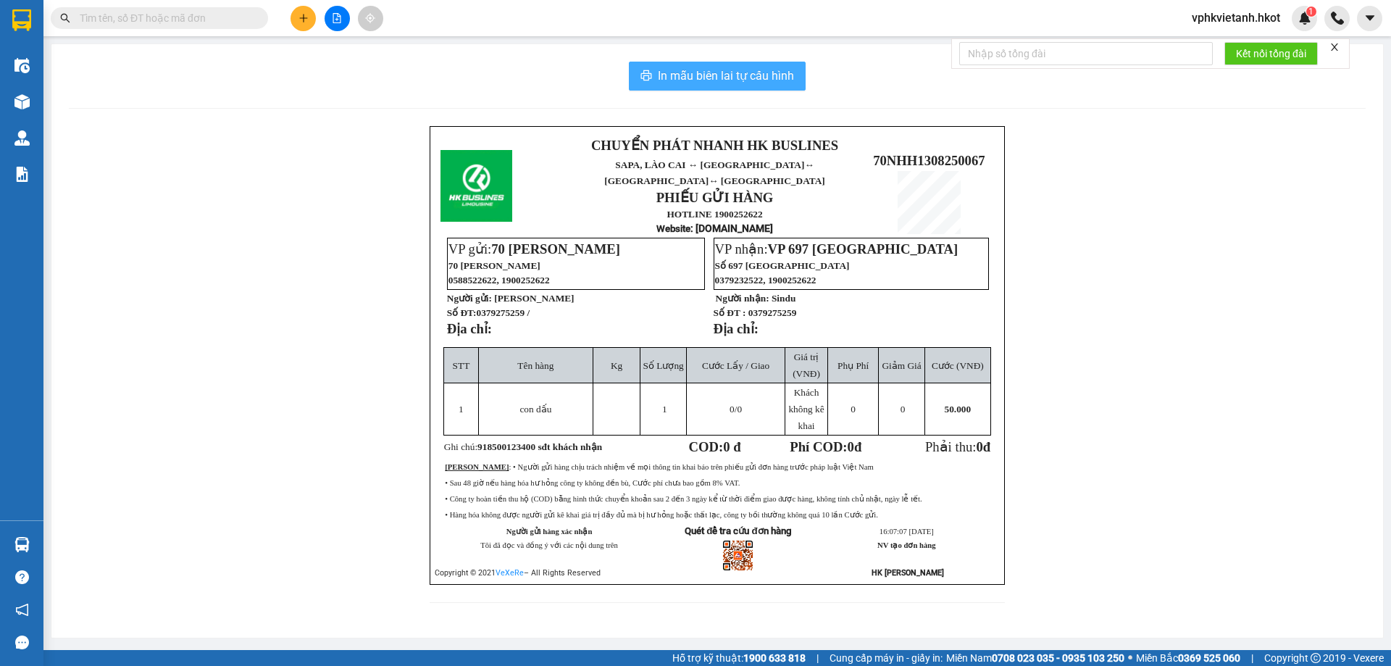
click at [731, 82] on span "In mẫu biên lai tự cấu hình" at bounding box center [726, 76] width 136 height 18
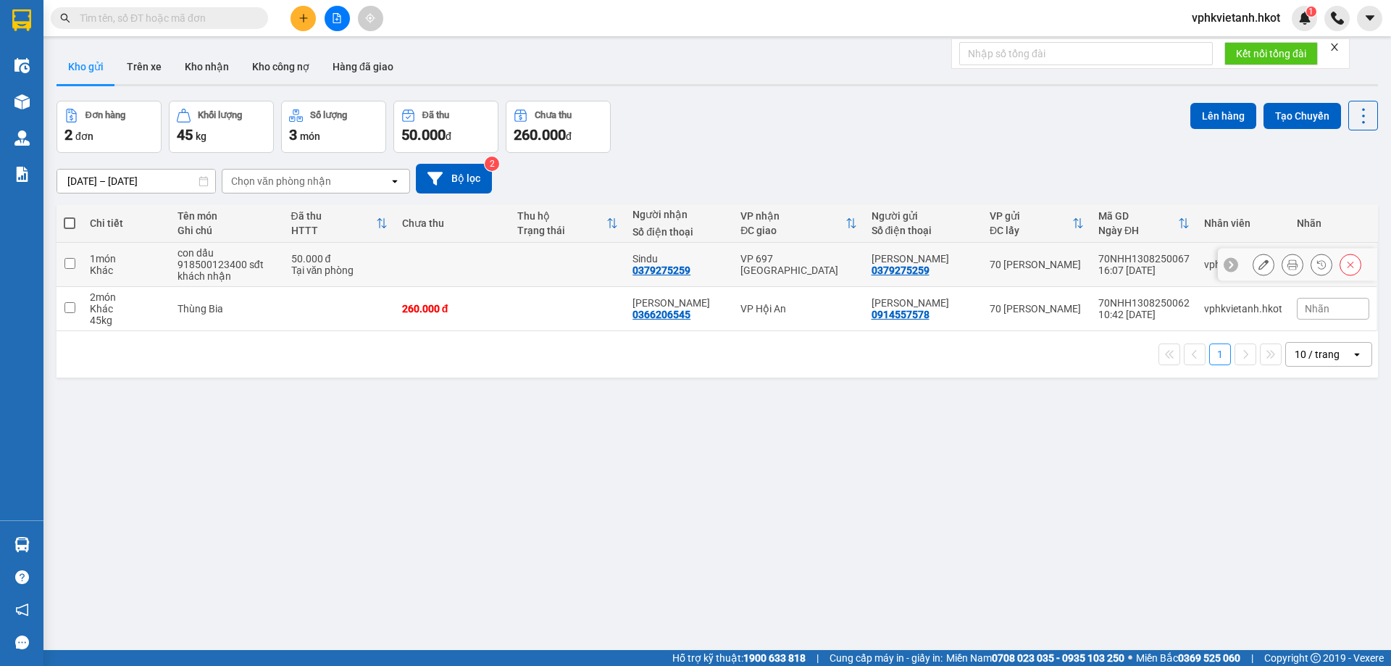
click at [277, 270] on div "918500123400 sđt khách nhận" at bounding box center [226, 270] width 99 height 23
checkbox input "true"
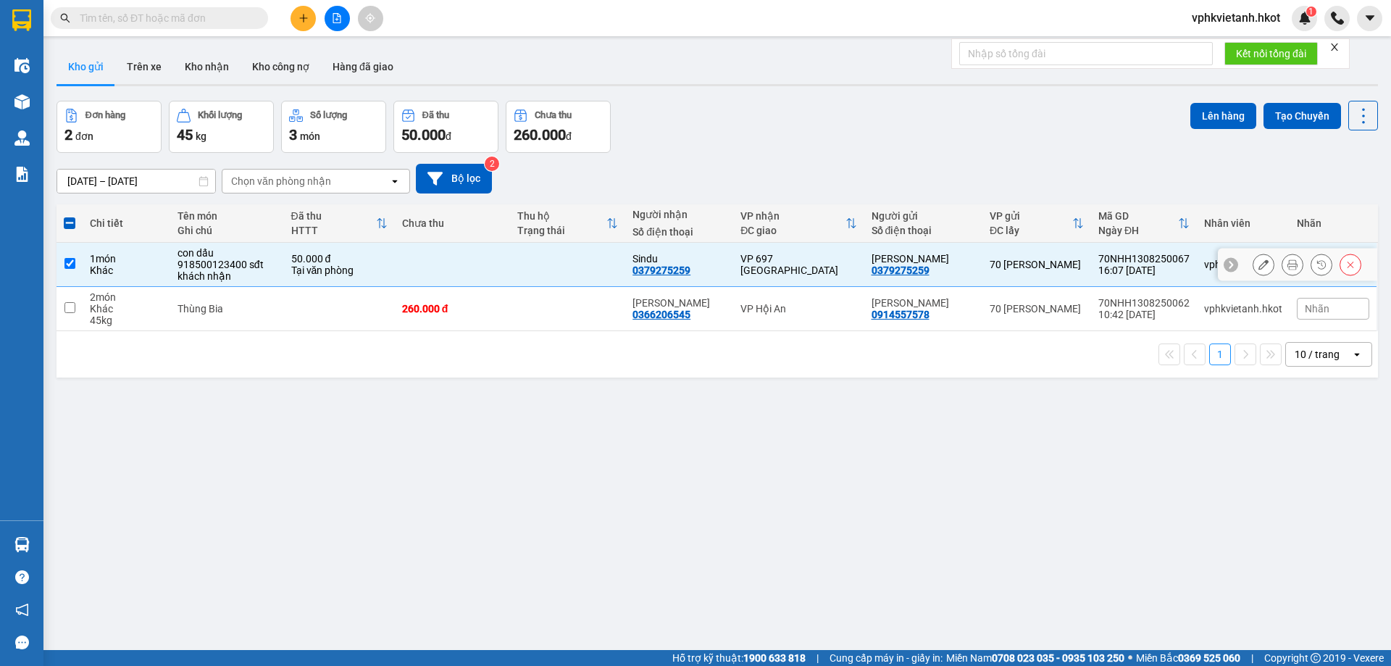
click at [1258, 267] on icon at bounding box center [1263, 264] width 10 height 10
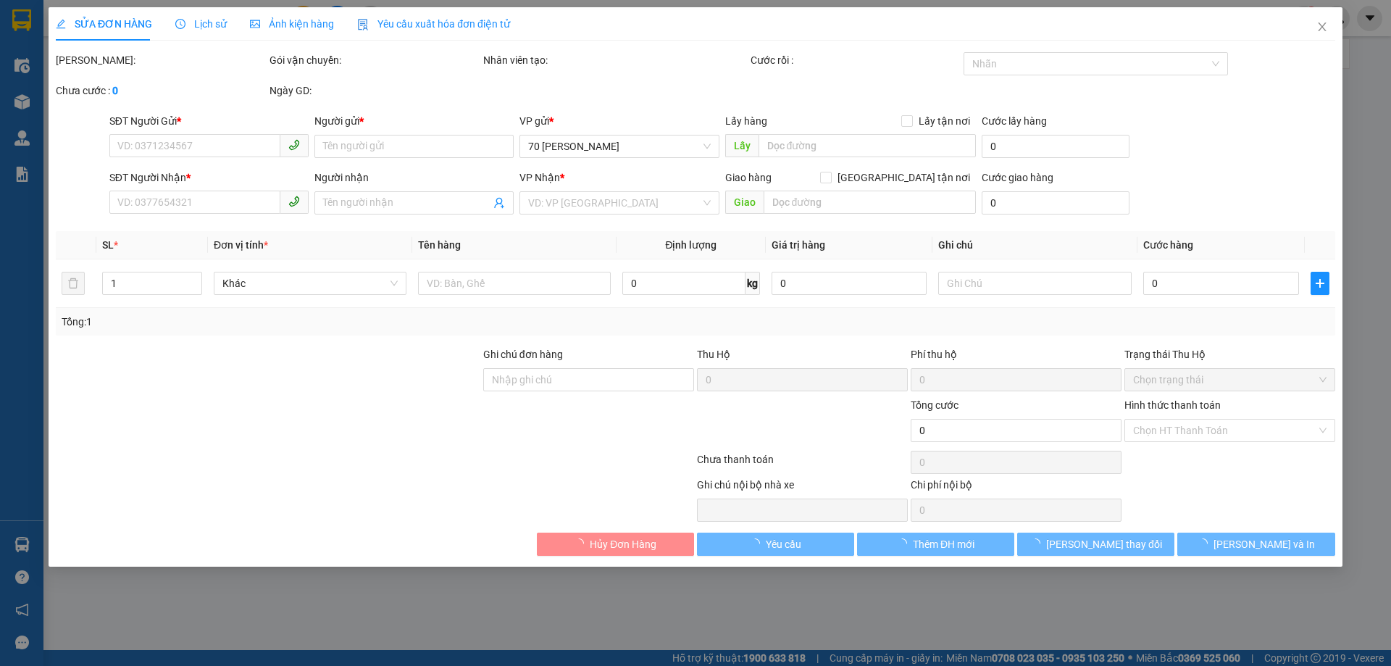
type input "0379275259"
type input "[PERSON_NAME]"
type input "0379275259"
type input "Sindu"
type input "sđt khách nhận 918500123400"
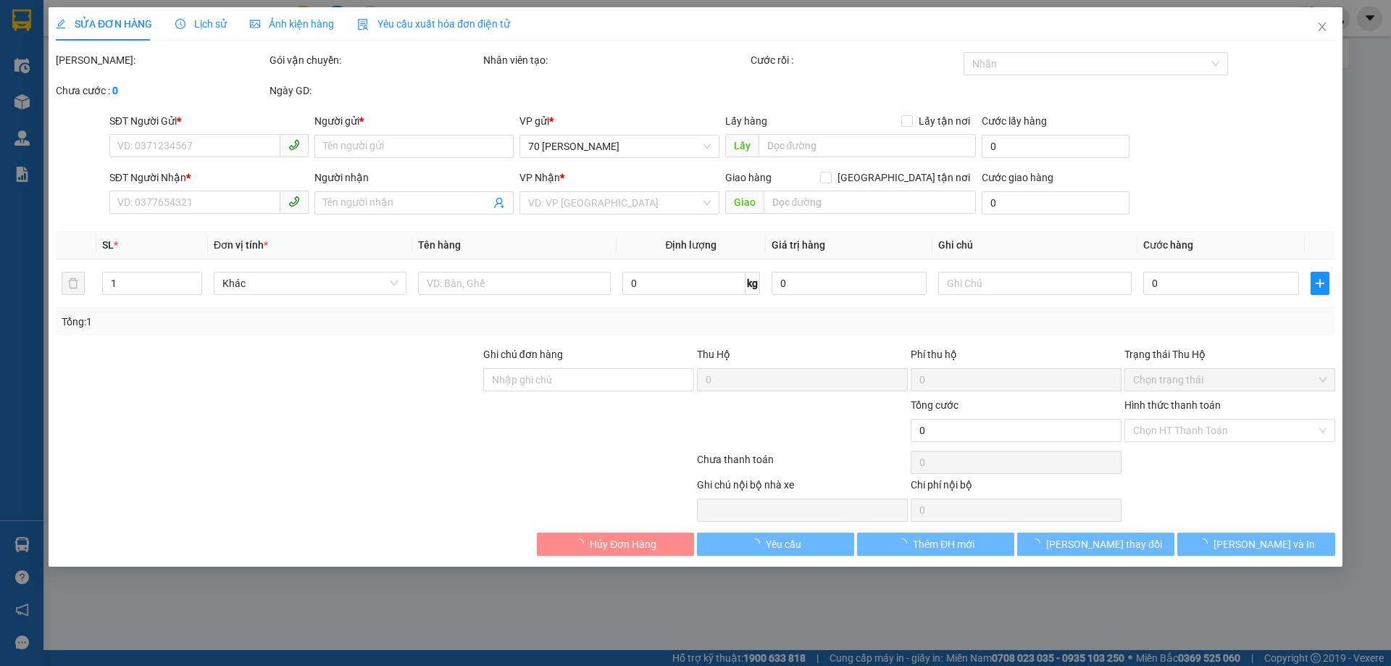
type input "50.000"
